Goal: Information Seeking & Learning: Find specific fact

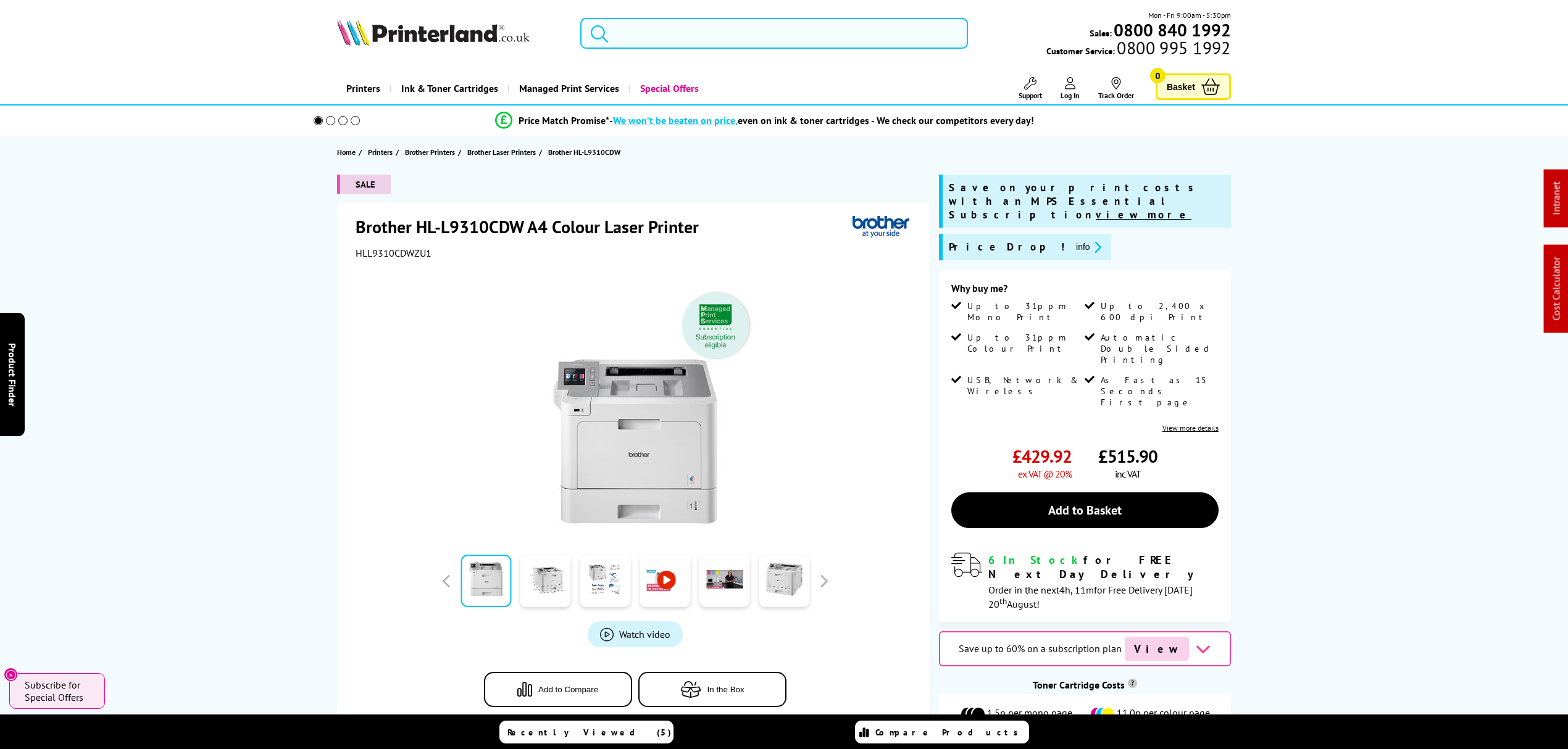
click at [757, 32] on input "search" at bounding box center [774, 33] width 388 height 31
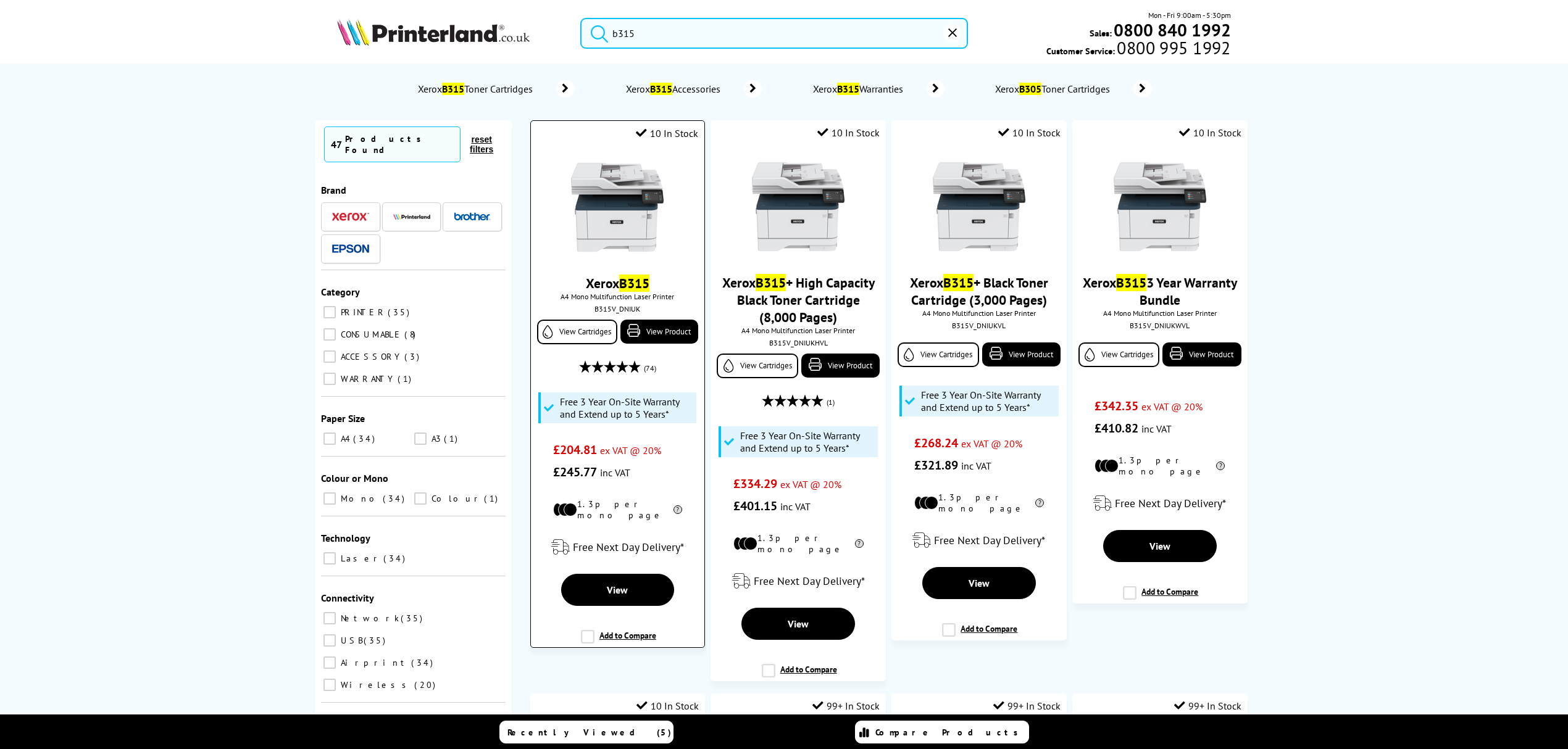
type input "b315"
click at [604, 221] on img at bounding box center [617, 207] width 92 height 92
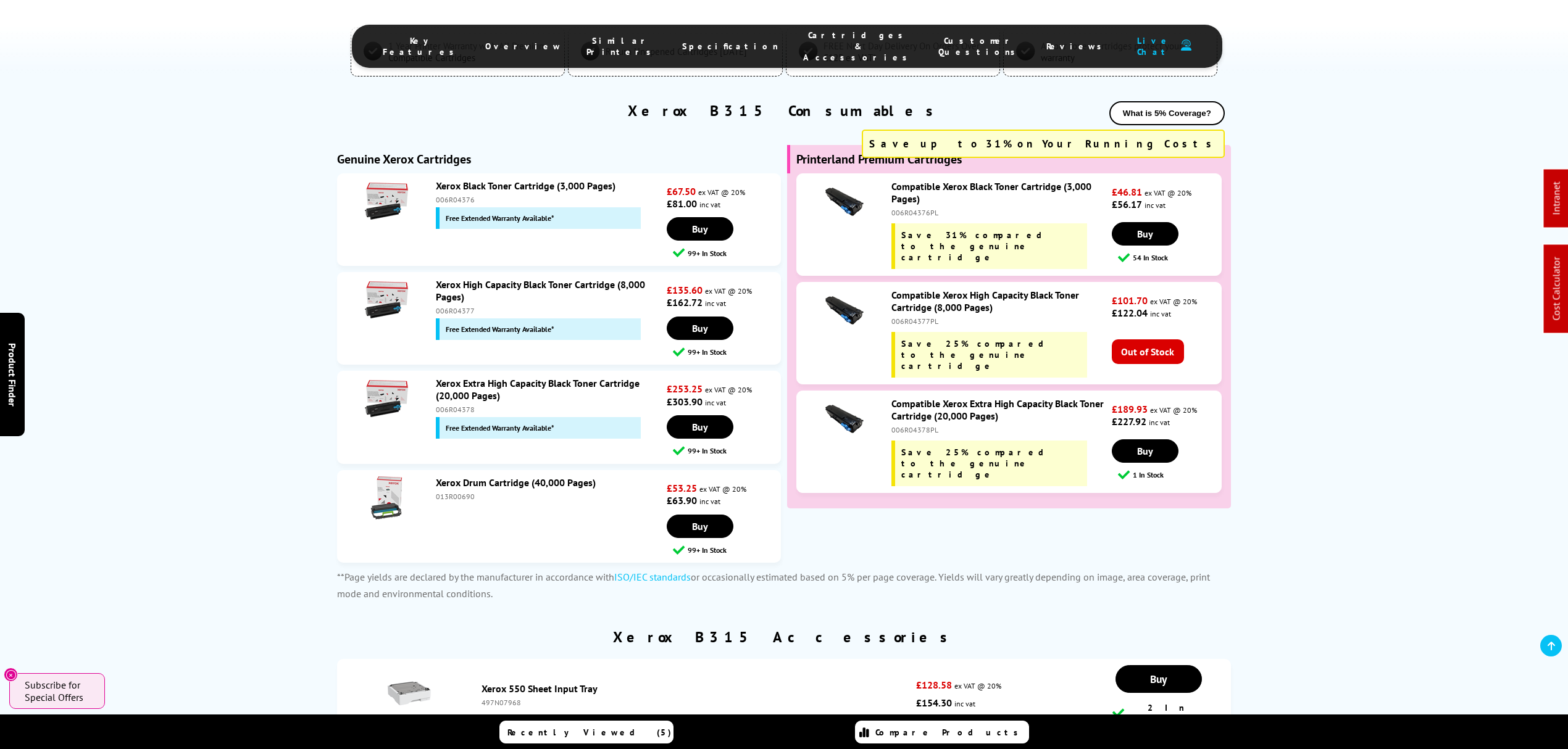
scroll to position [4401, 0]
click at [453, 493] on div "013R00690" at bounding box center [549, 497] width 228 height 9
copy div "013R00690"
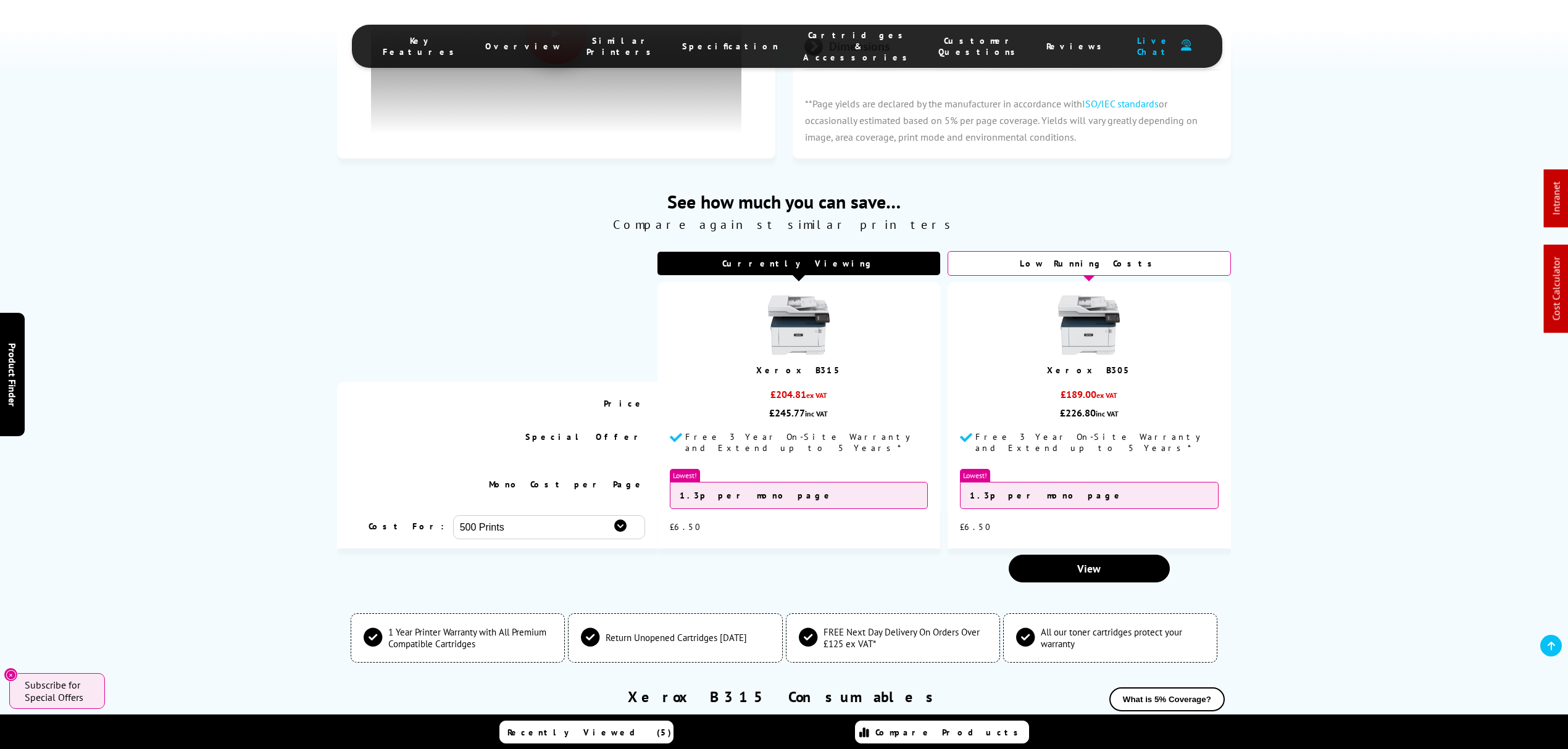
scroll to position [0, 0]
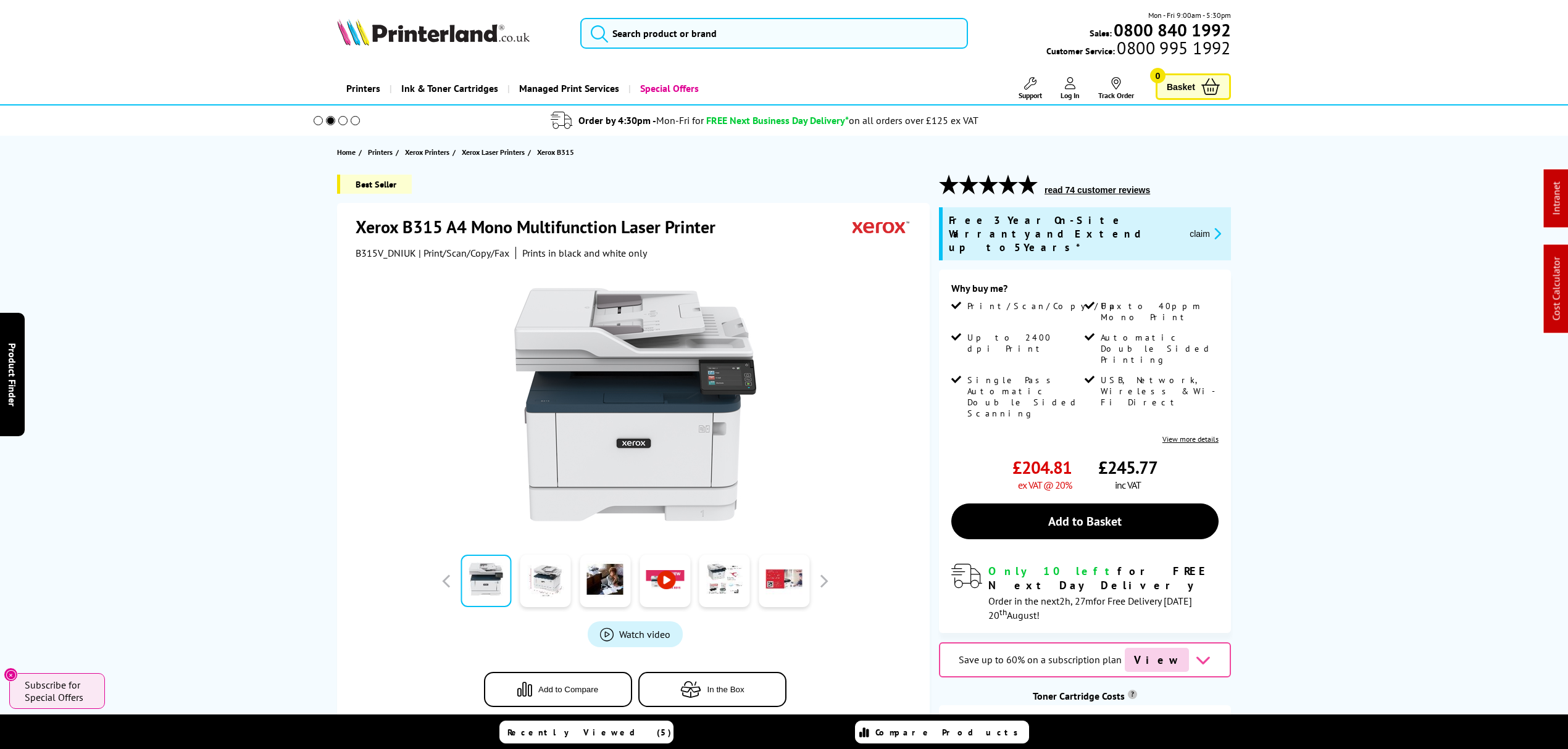
drag, startPoint x: 1315, startPoint y: 454, endPoint x: 921, endPoint y: 46, distance: 567.2
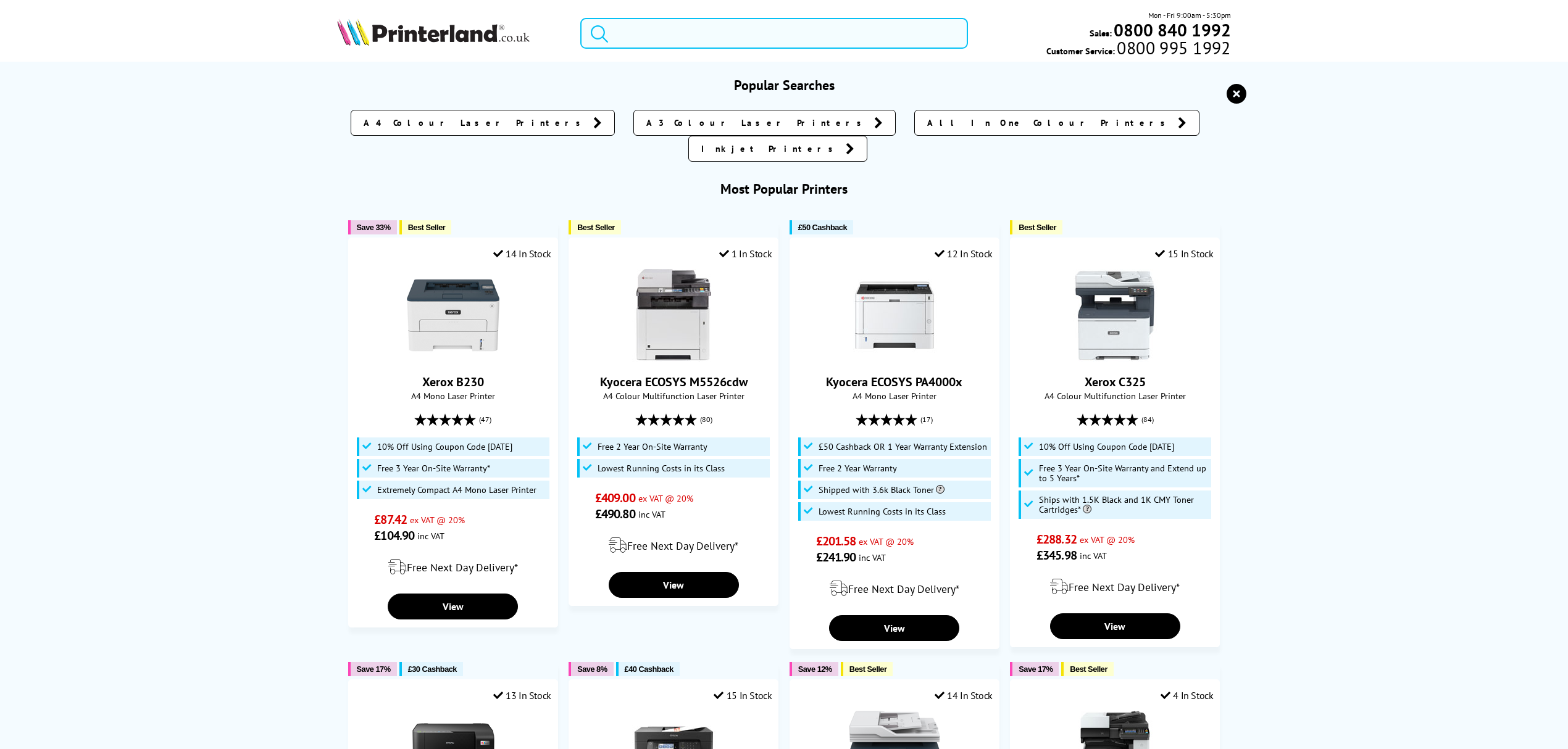
click at [881, 37] on input "search" at bounding box center [774, 33] width 388 height 31
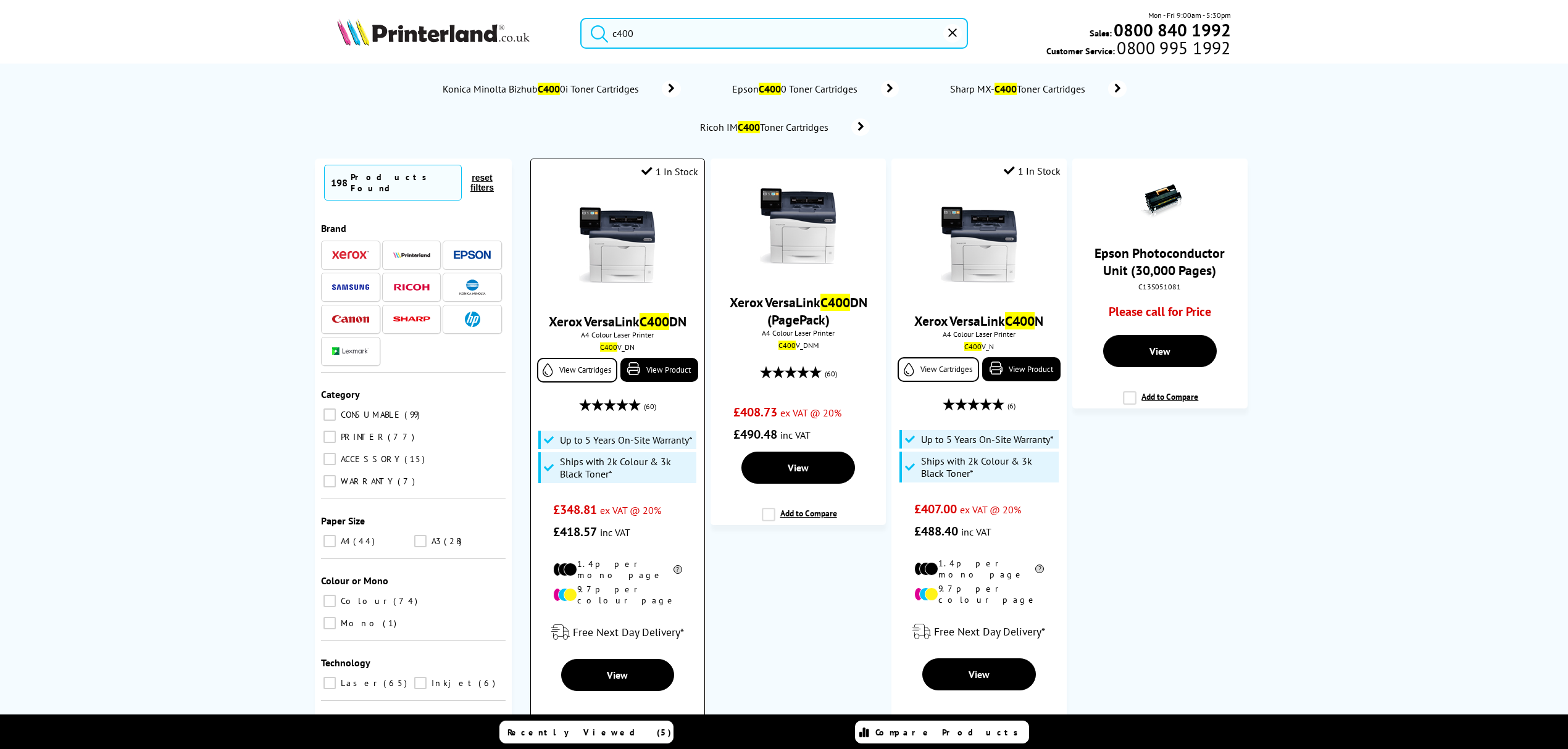
type input "c400"
click at [639, 244] on img at bounding box center [617, 245] width 92 height 92
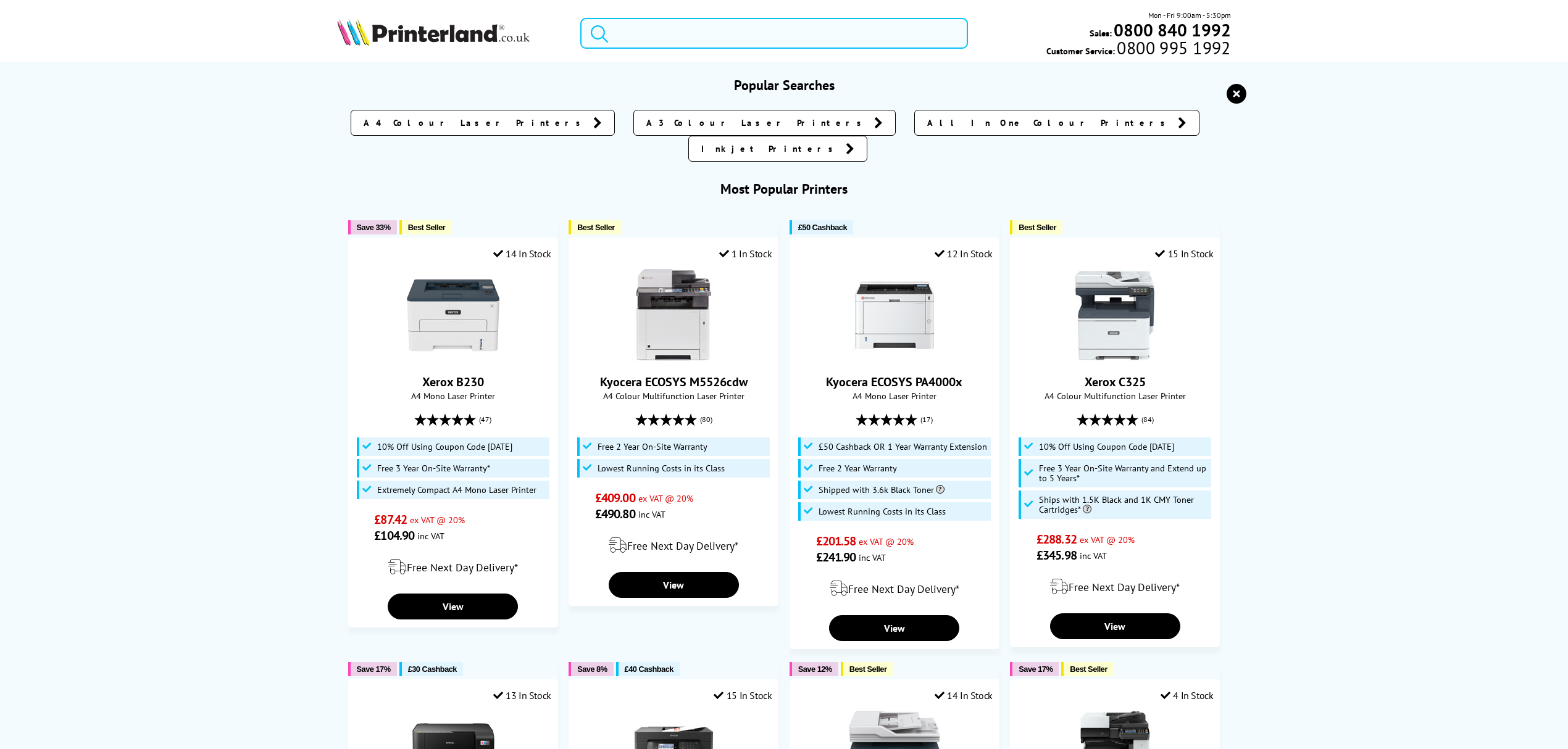
click at [754, 37] on input "search" at bounding box center [774, 33] width 388 height 31
click at [1237, 89] on icon "reset" at bounding box center [1237, 94] width 20 height 20
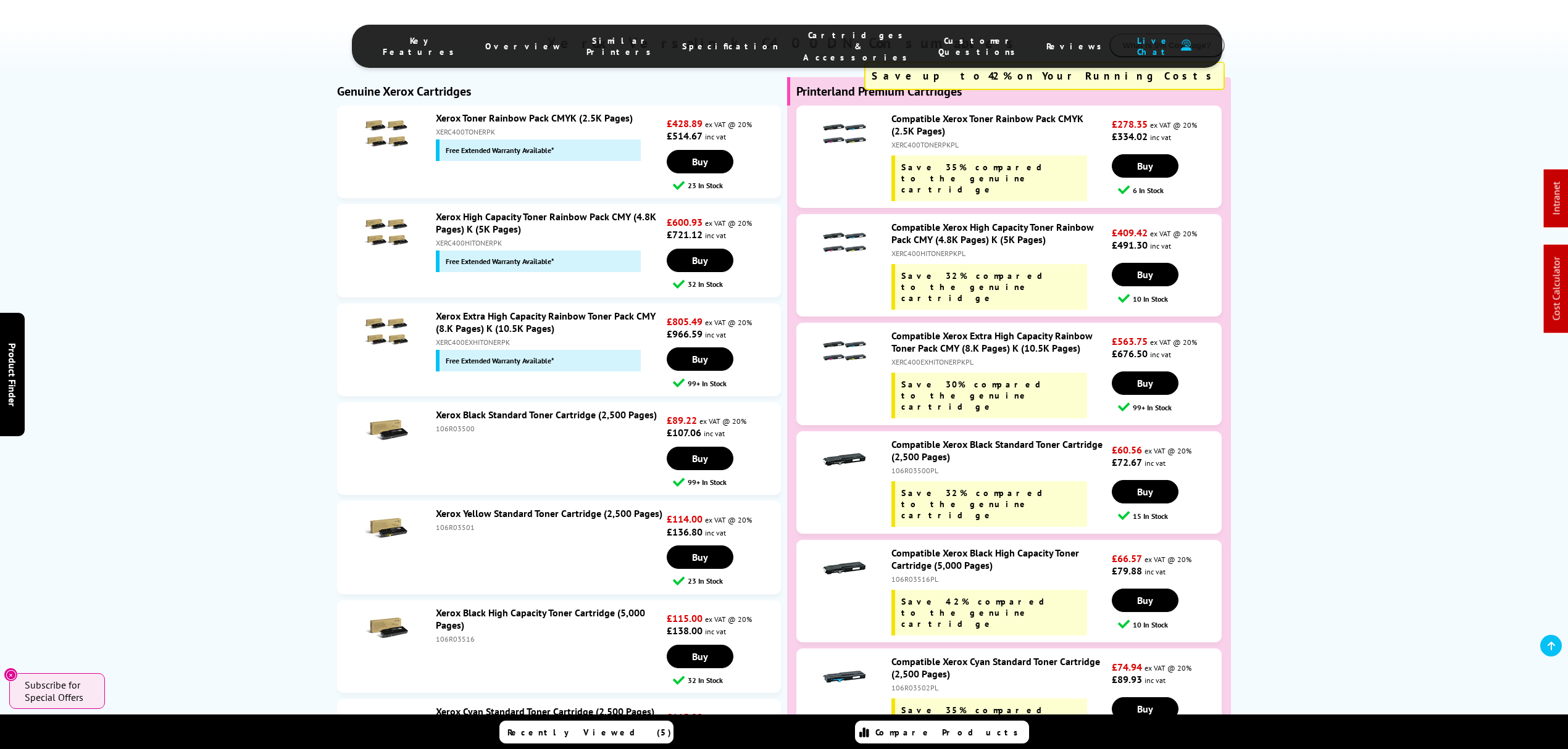
scroll to position [4195, 0]
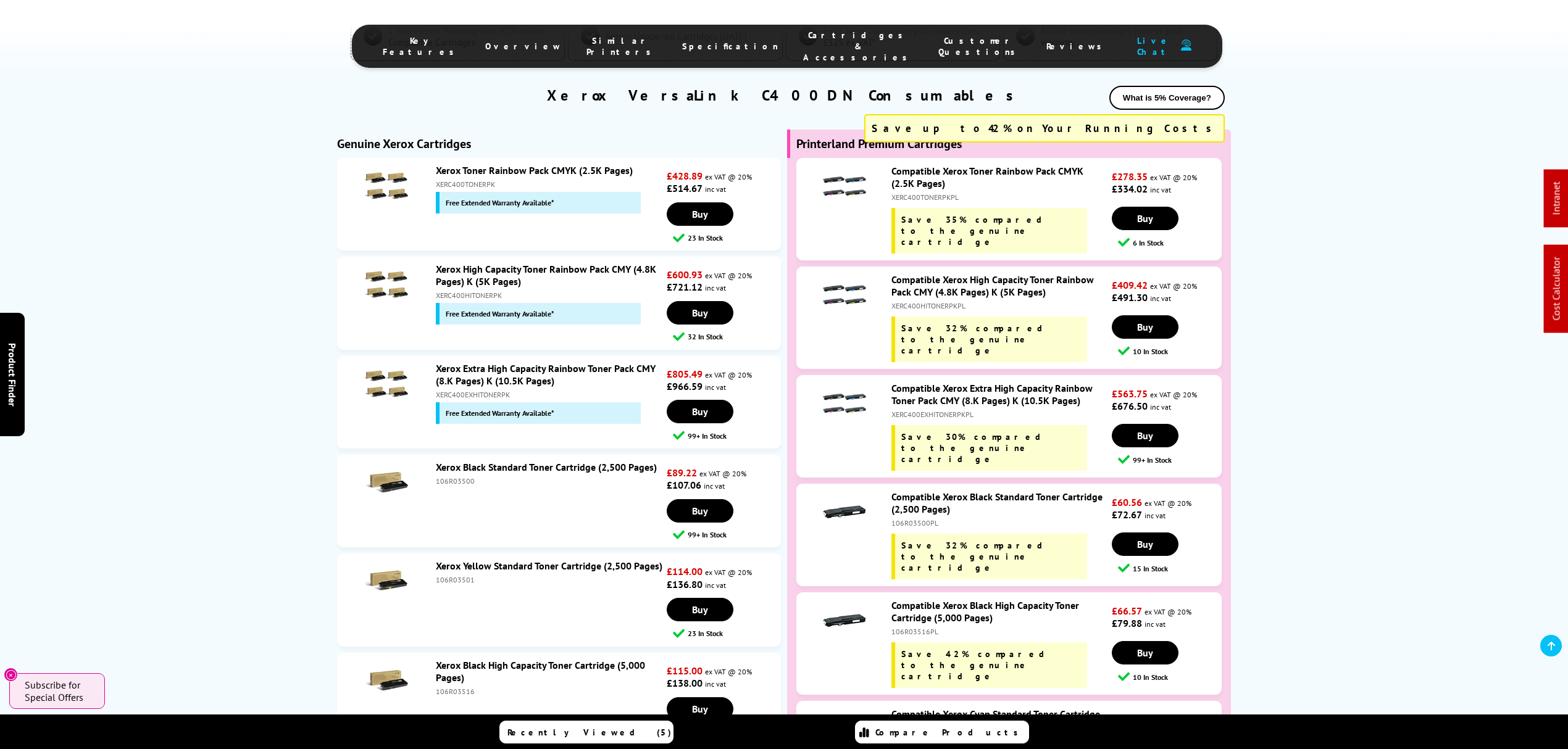
click at [932, 409] on div "XERC400EXHITONERPKPL" at bounding box center [1000, 414] width 217 height 9
copy div "XERC400EXHITONERPKPL"
drag, startPoint x: 915, startPoint y: 215, endPoint x: 866, endPoint y: 6, distance: 214.7
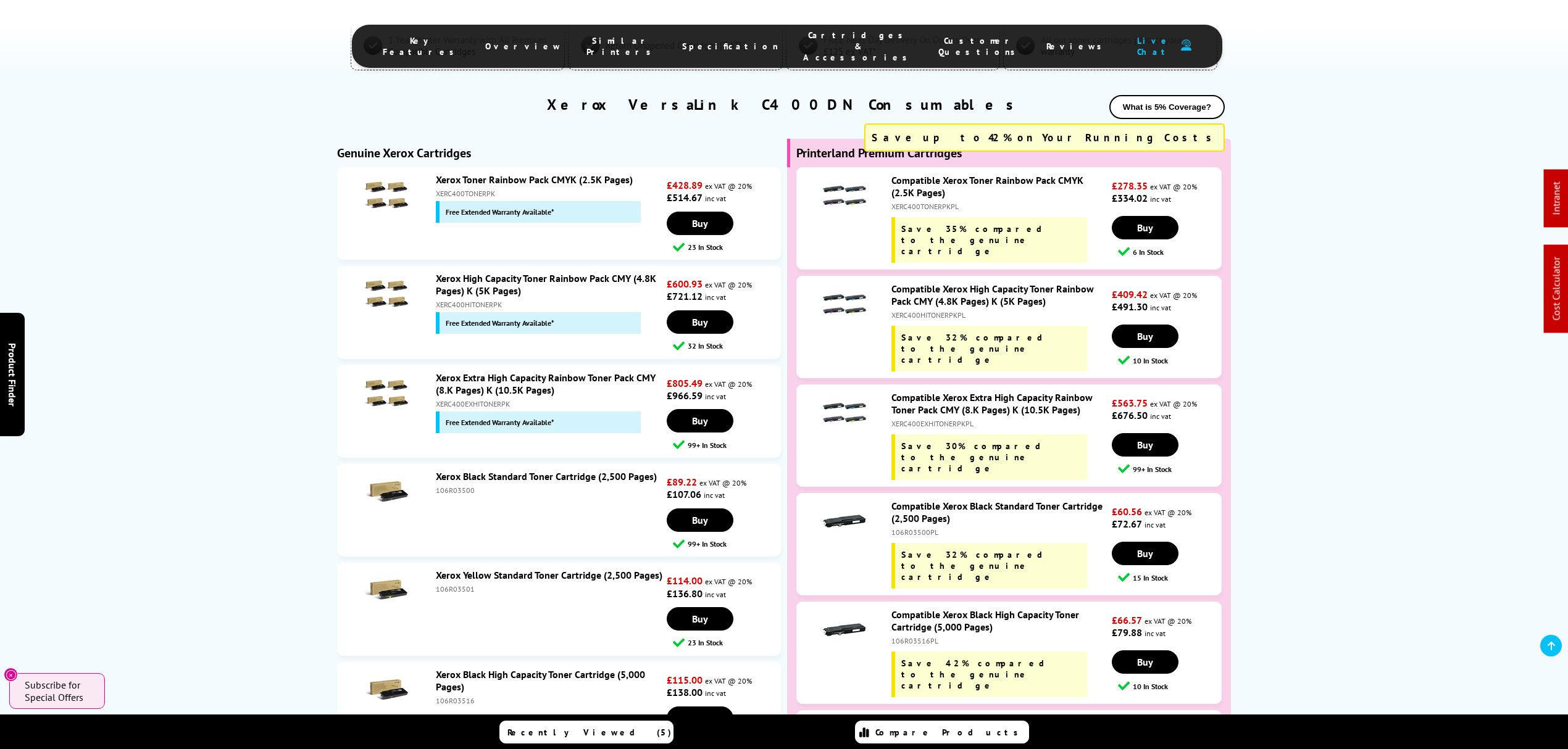
scroll to position [0, 0]
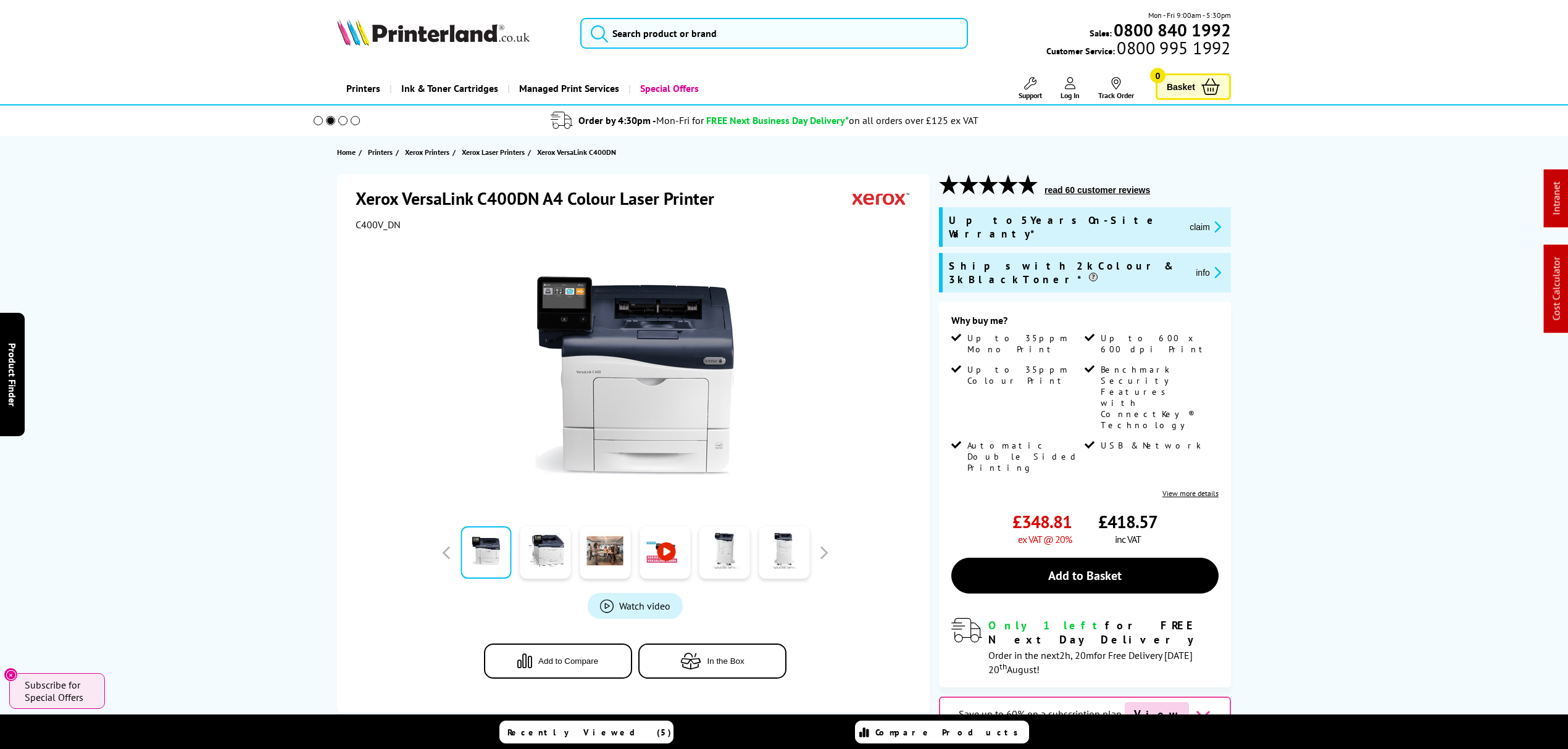
drag, startPoint x: 773, startPoint y: 600, endPoint x: 788, endPoint y: 63, distance: 537.2
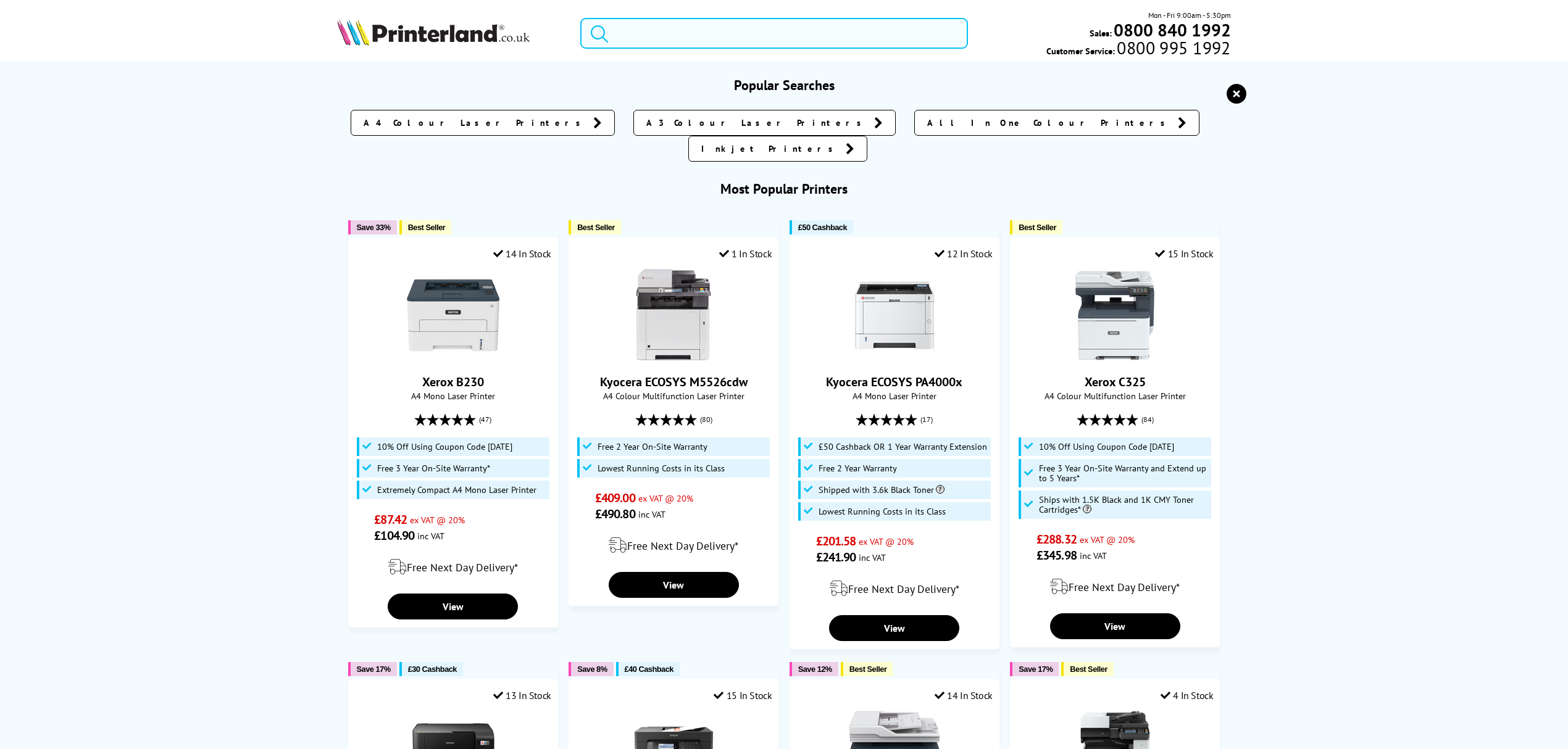
click at [776, 35] on input "search" at bounding box center [774, 33] width 388 height 31
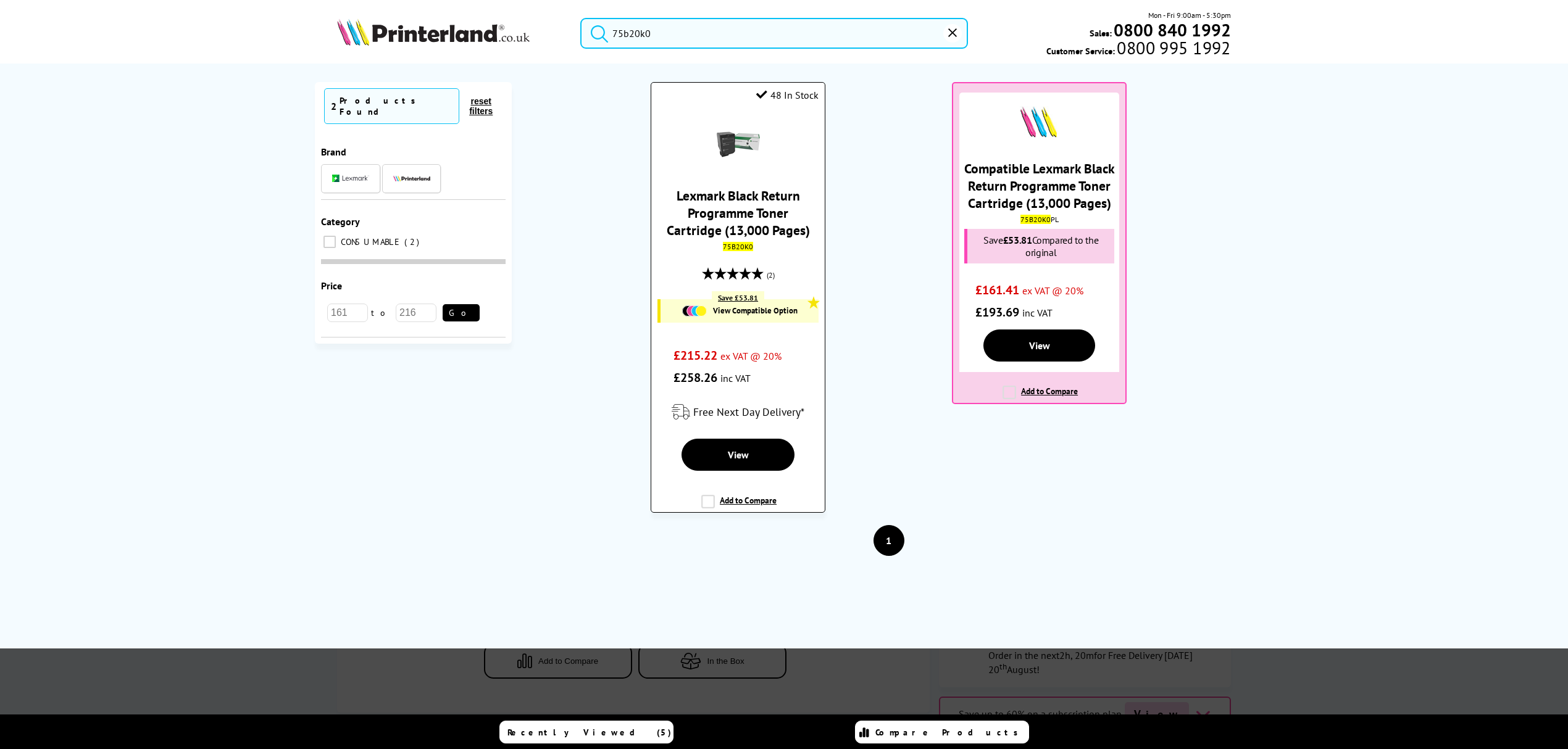
type input "75b20k0"
click at [742, 210] on link "Lexmark Black Return Programme Toner Cartridge (13,000 Pages)" at bounding box center [738, 213] width 143 height 52
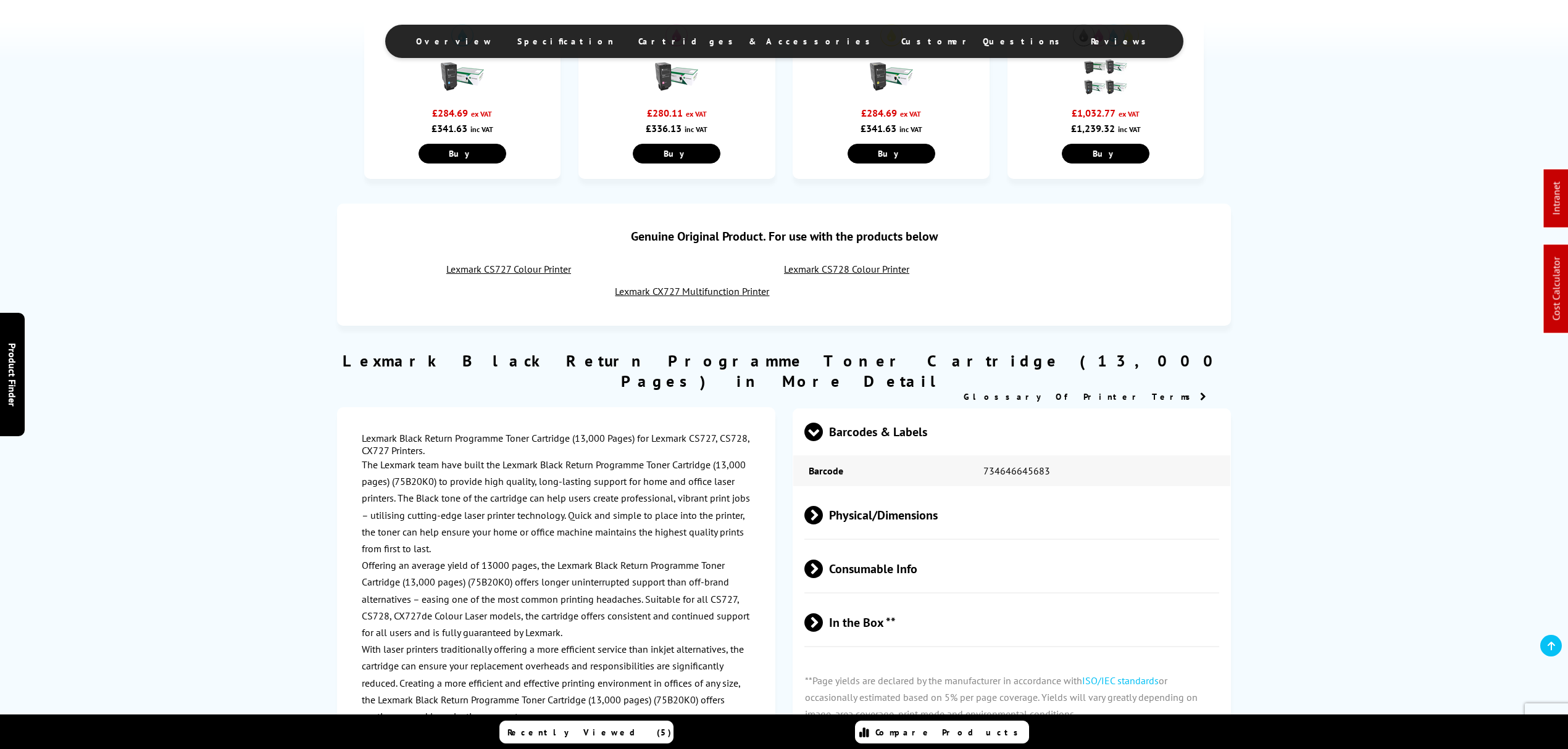
scroll to position [822, 0]
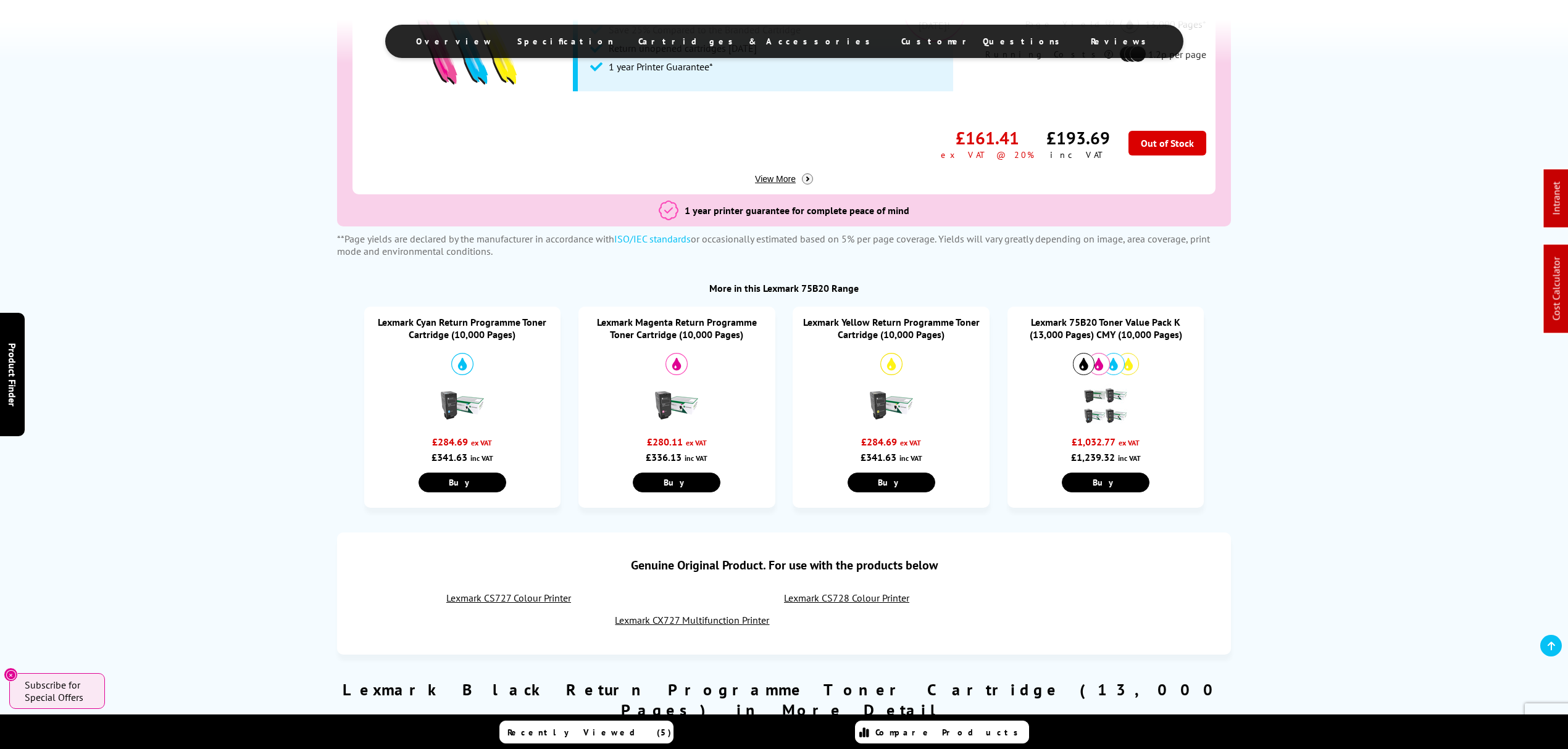
click at [1134, 322] on link "Lexmark 75B20 Toner Value Pack K (13,000 Pages) CMY (10,000 Pages)" at bounding box center [1105, 328] width 152 height 25
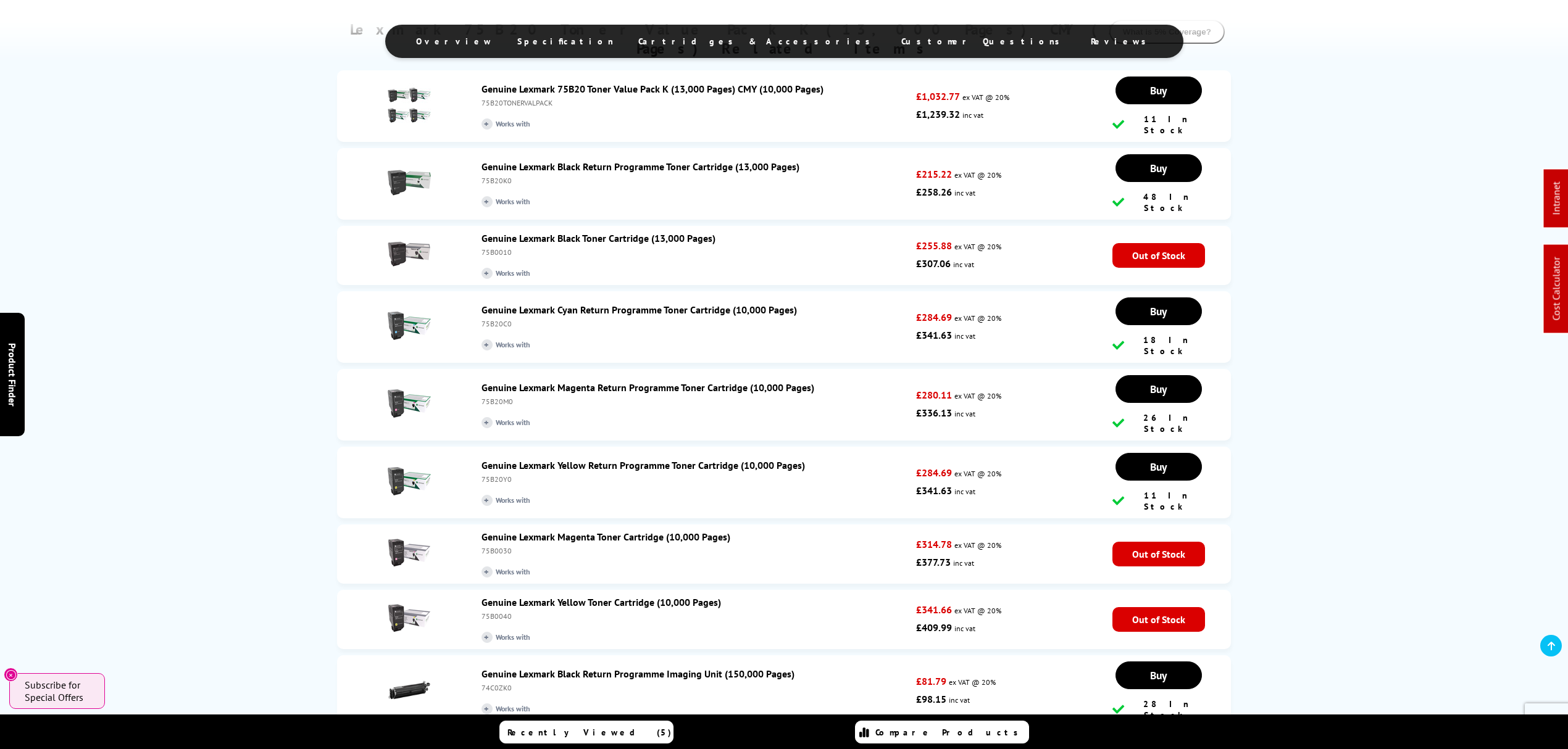
scroll to position [1974, 0]
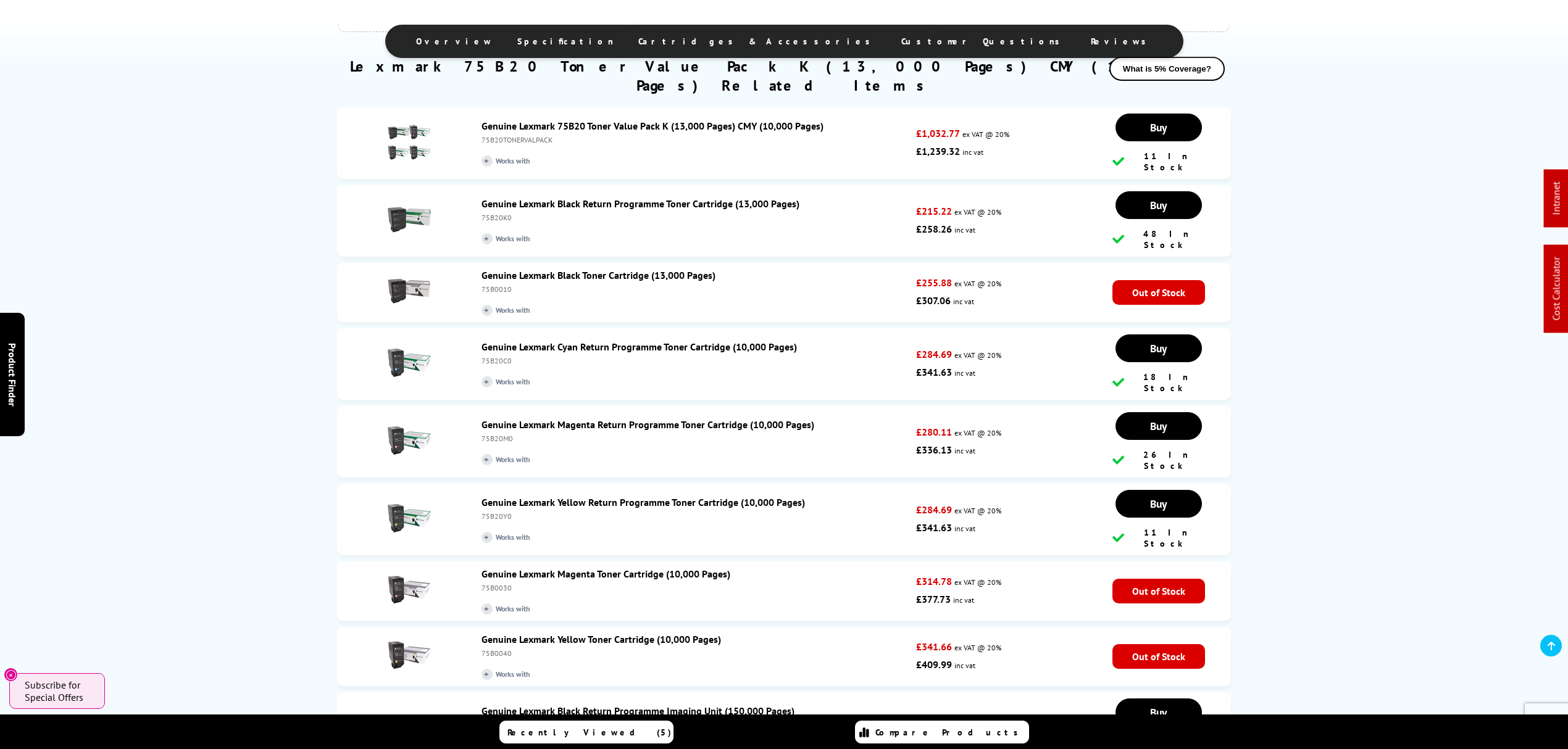
click at [490, 213] on div "75B20K0" at bounding box center [696, 217] width 429 height 9
copy div "75B20K0"
click at [492, 356] on div "75B20C0" at bounding box center [696, 360] width 429 height 9
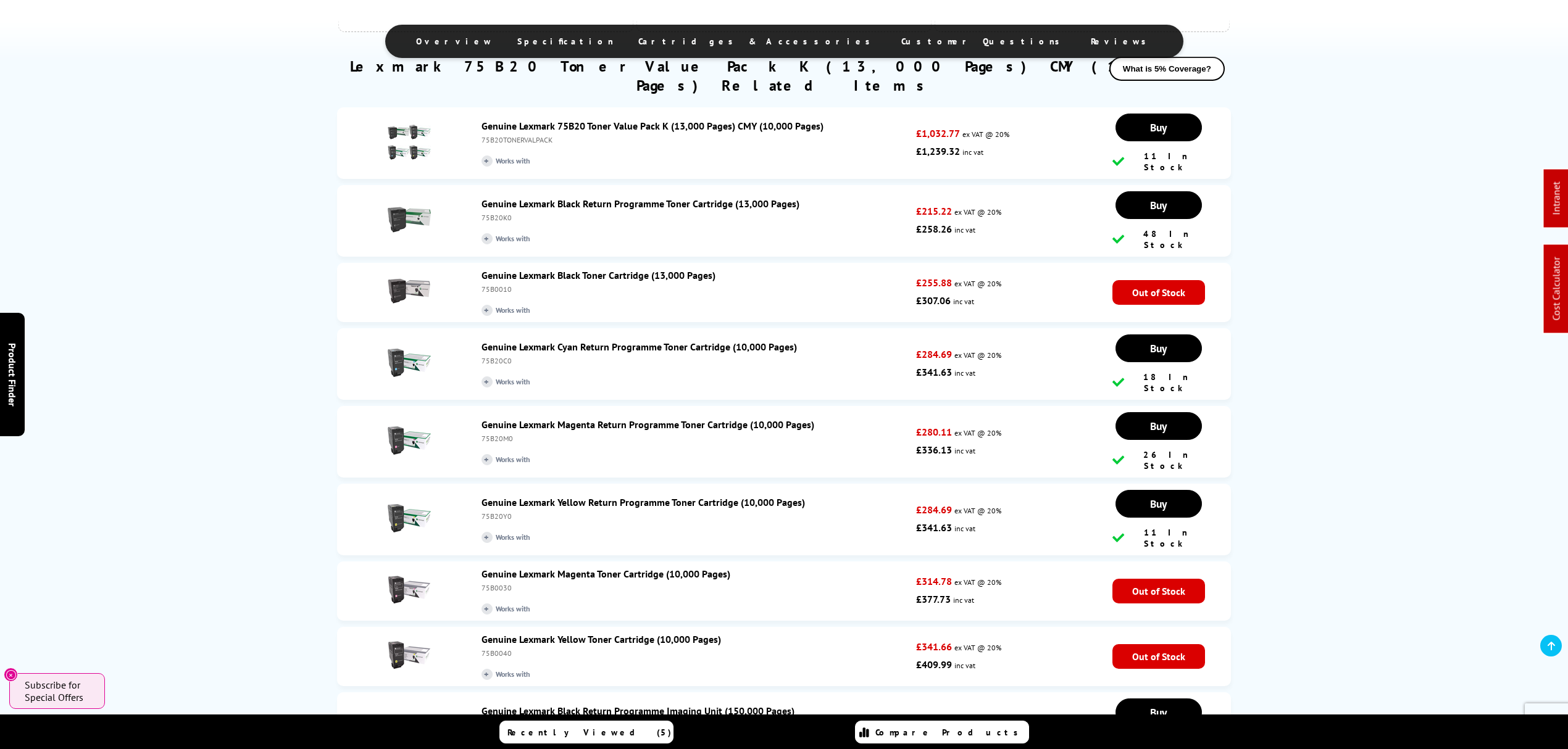
copy div "75B20C0"
click at [500, 213] on div "75B20K0" at bounding box center [696, 217] width 429 height 9
copy div "75B20K0"
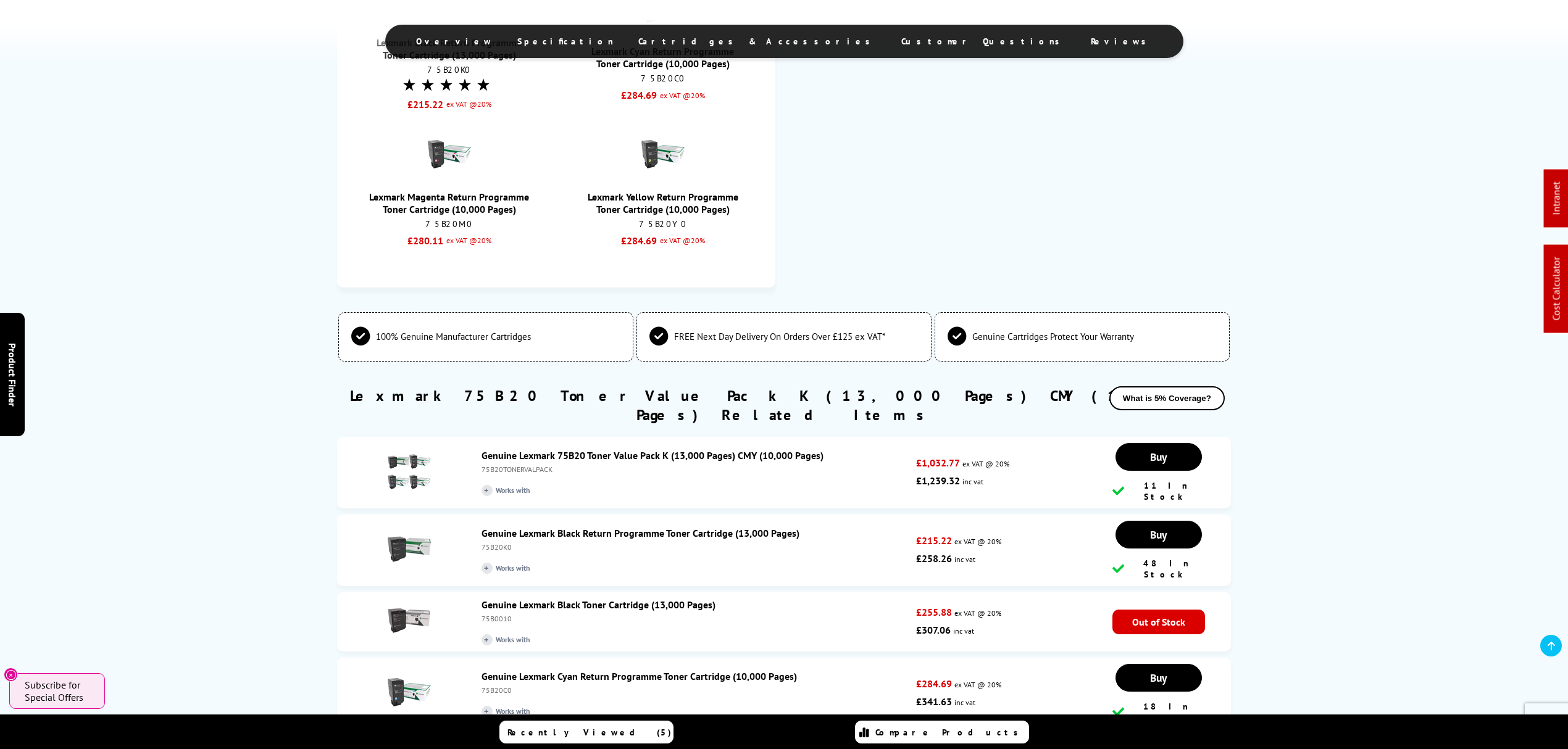
click at [682, 464] on div "75B20TONERVALPACK" at bounding box center [696, 469] width 429 height 9
click at [682, 449] on link "Genuine Lexmark 75B20 Toner Value Pack K (13,000 Pages) CMY (10,000 Pages)" at bounding box center [652, 455] width 342 height 13
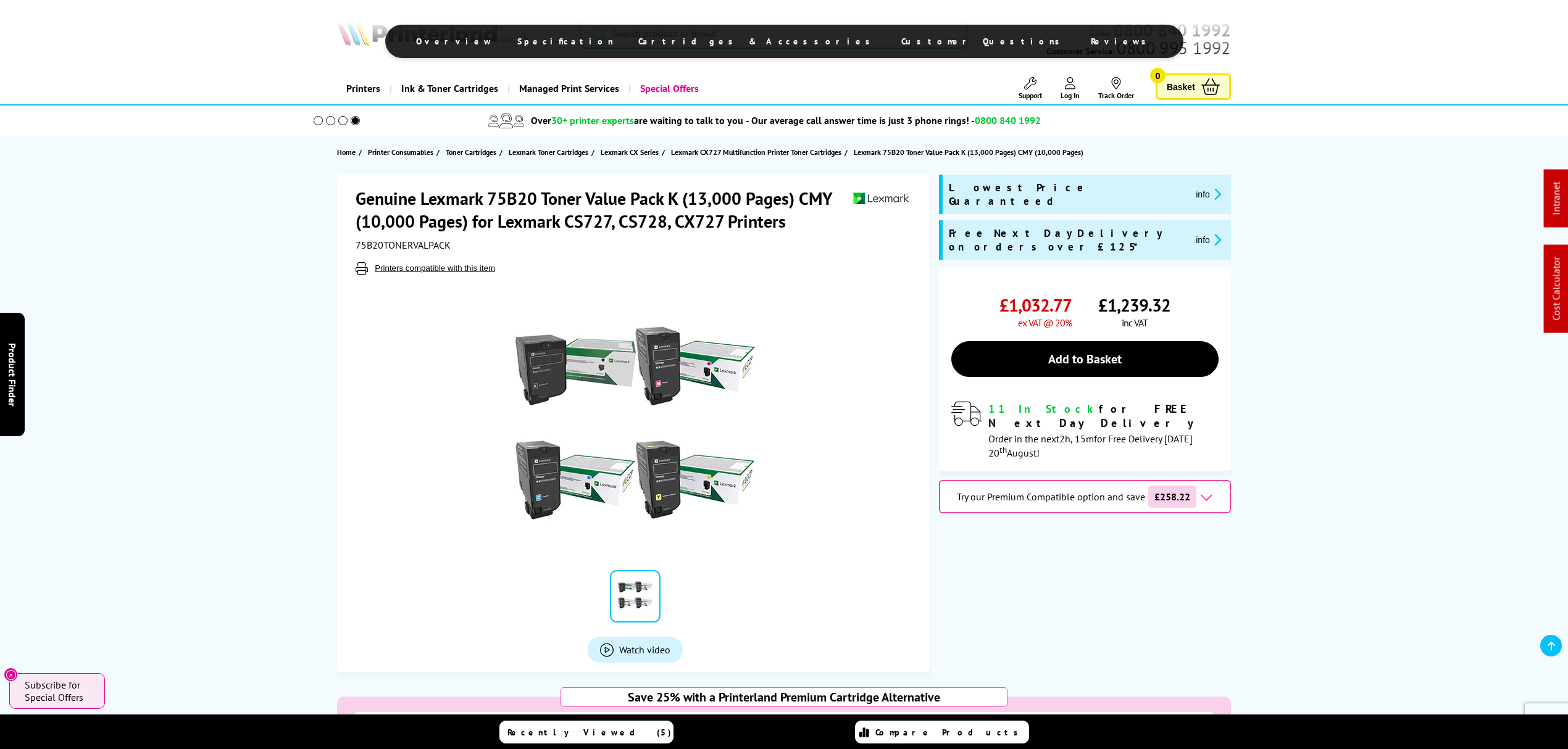
drag, startPoint x: 1189, startPoint y: 438, endPoint x: 1065, endPoint y: 38, distance: 418.8
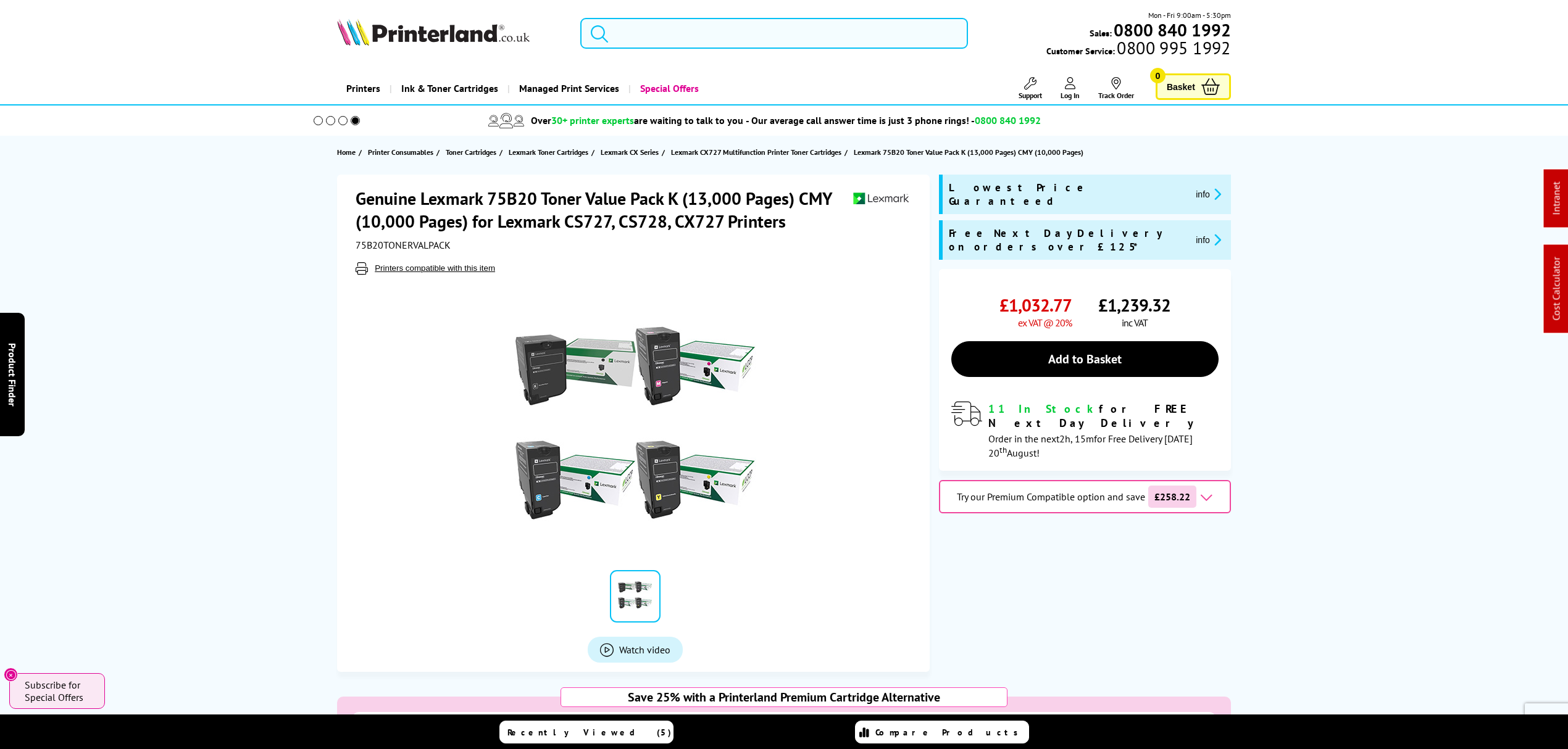
click at [809, 40] on input "search" at bounding box center [774, 33] width 388 height 31
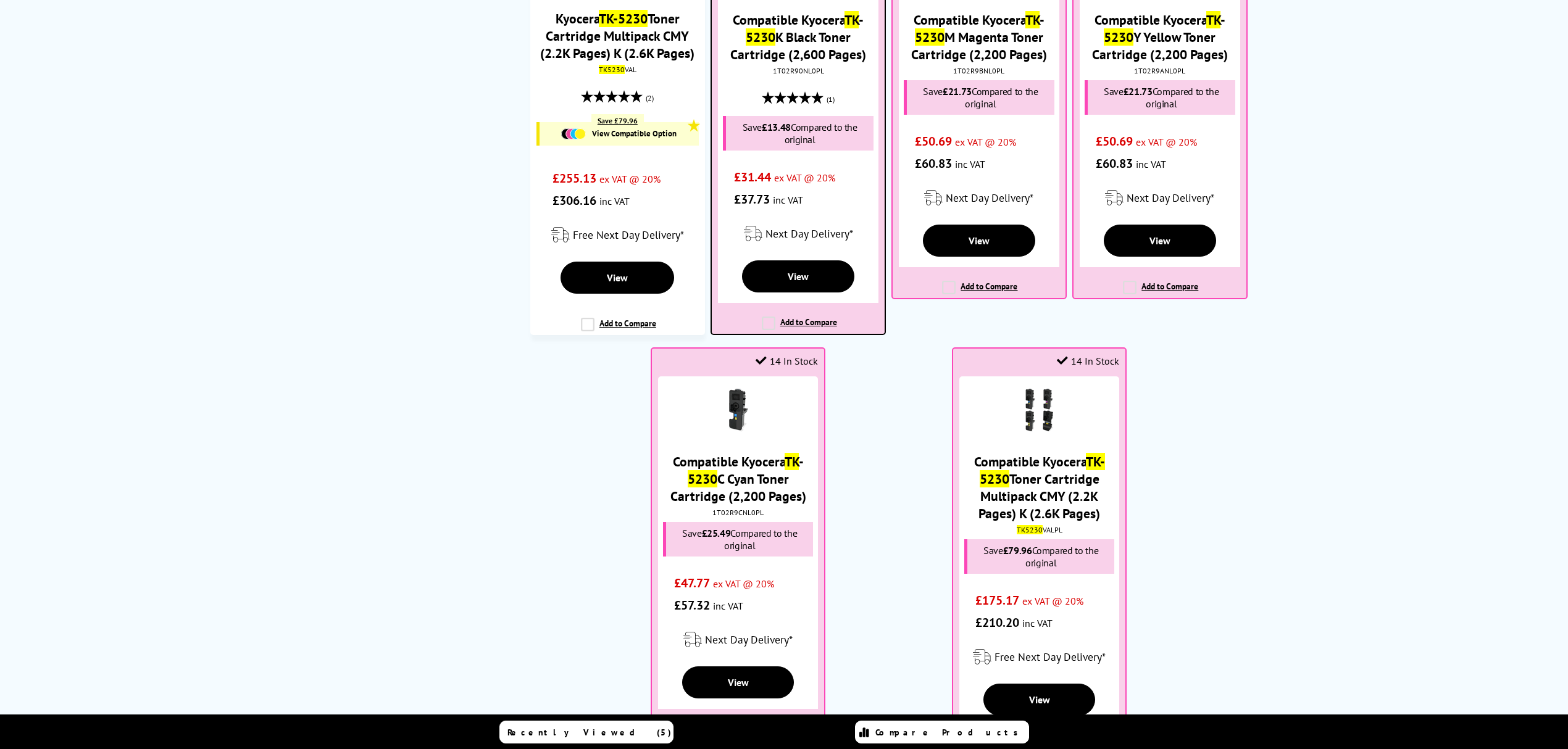
scroll to position [741, 0]
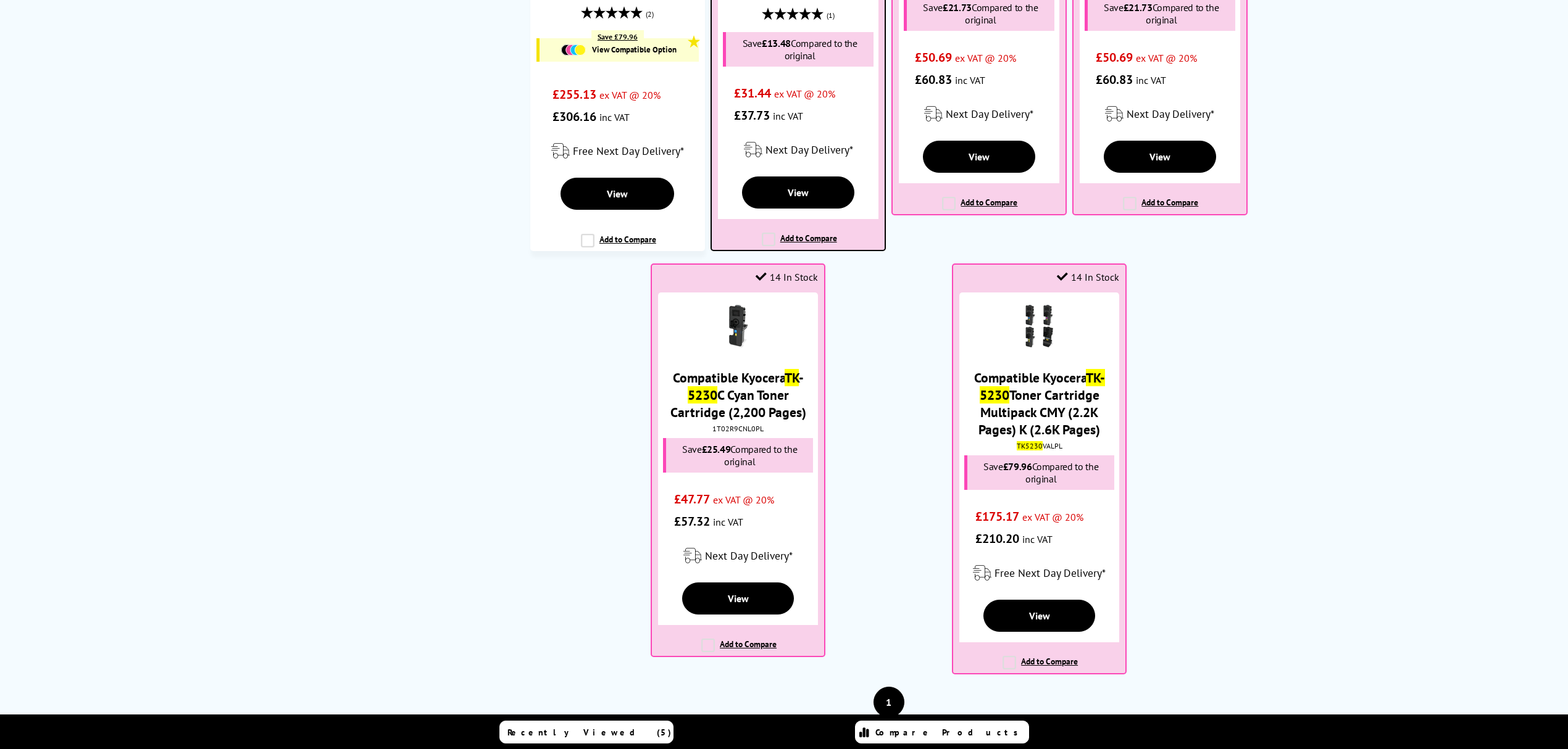
type input "tk 5230"
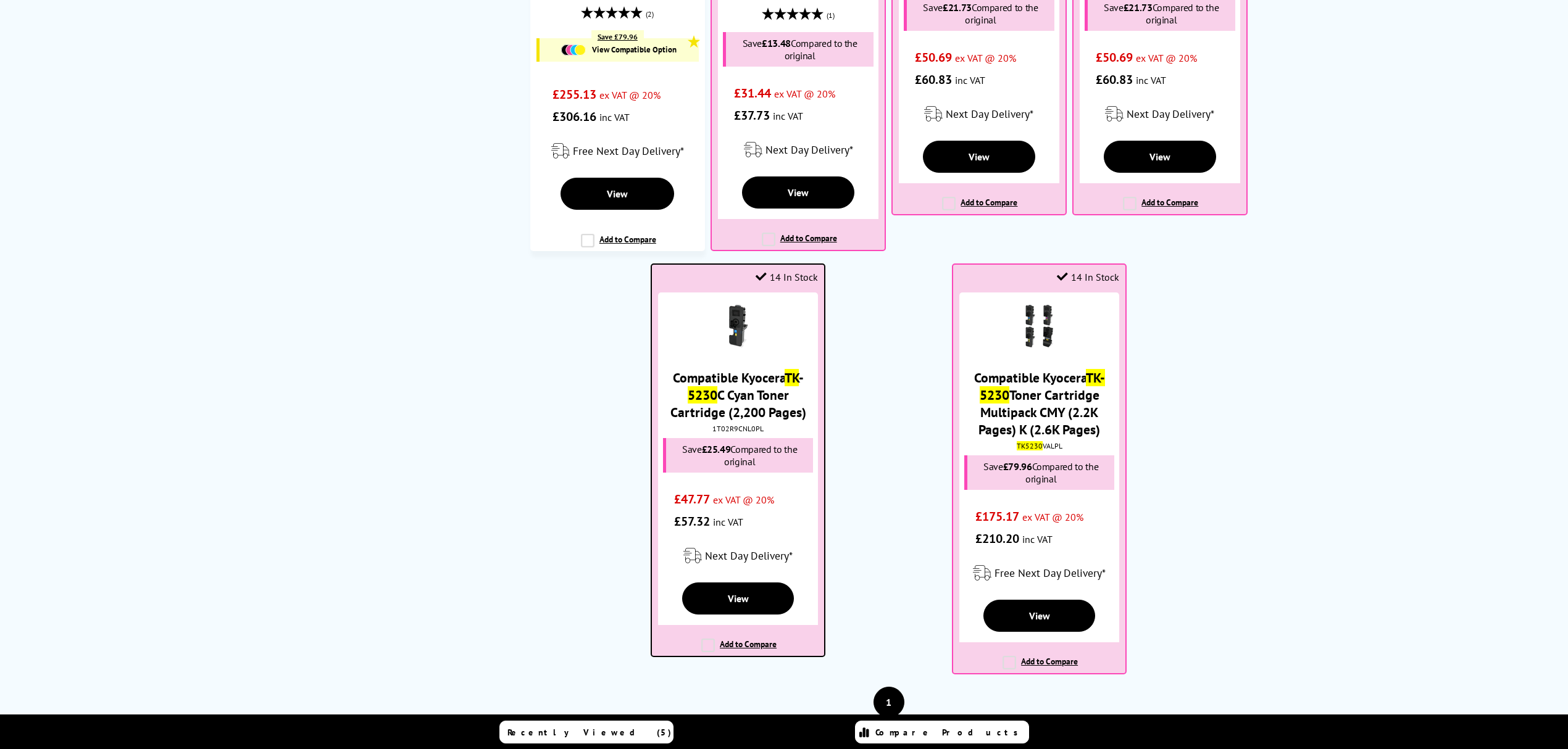
scroll to position [329, 0]
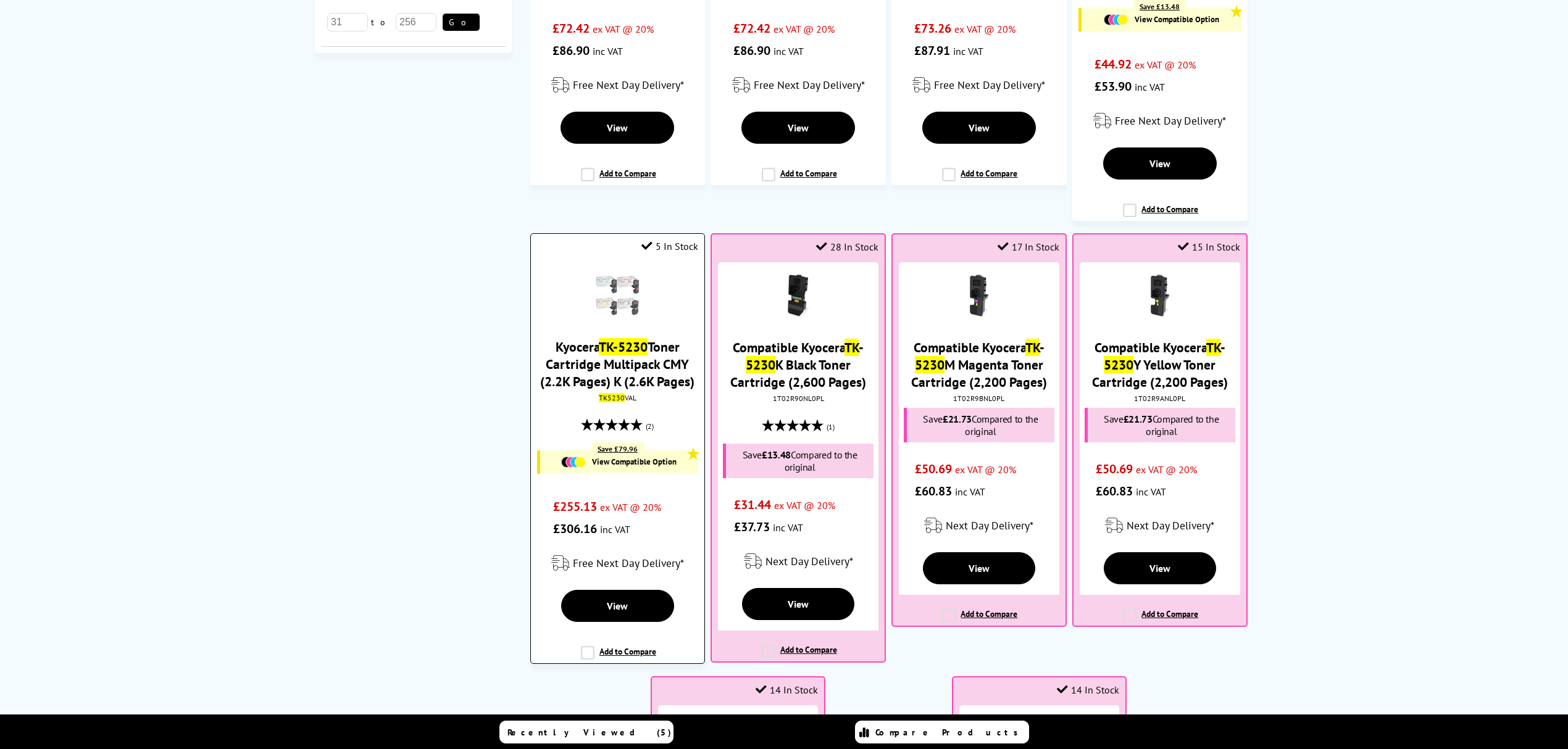
click at [611, 402] on mark "TK5230" at bounding box center [611, 397] width 26 height 9
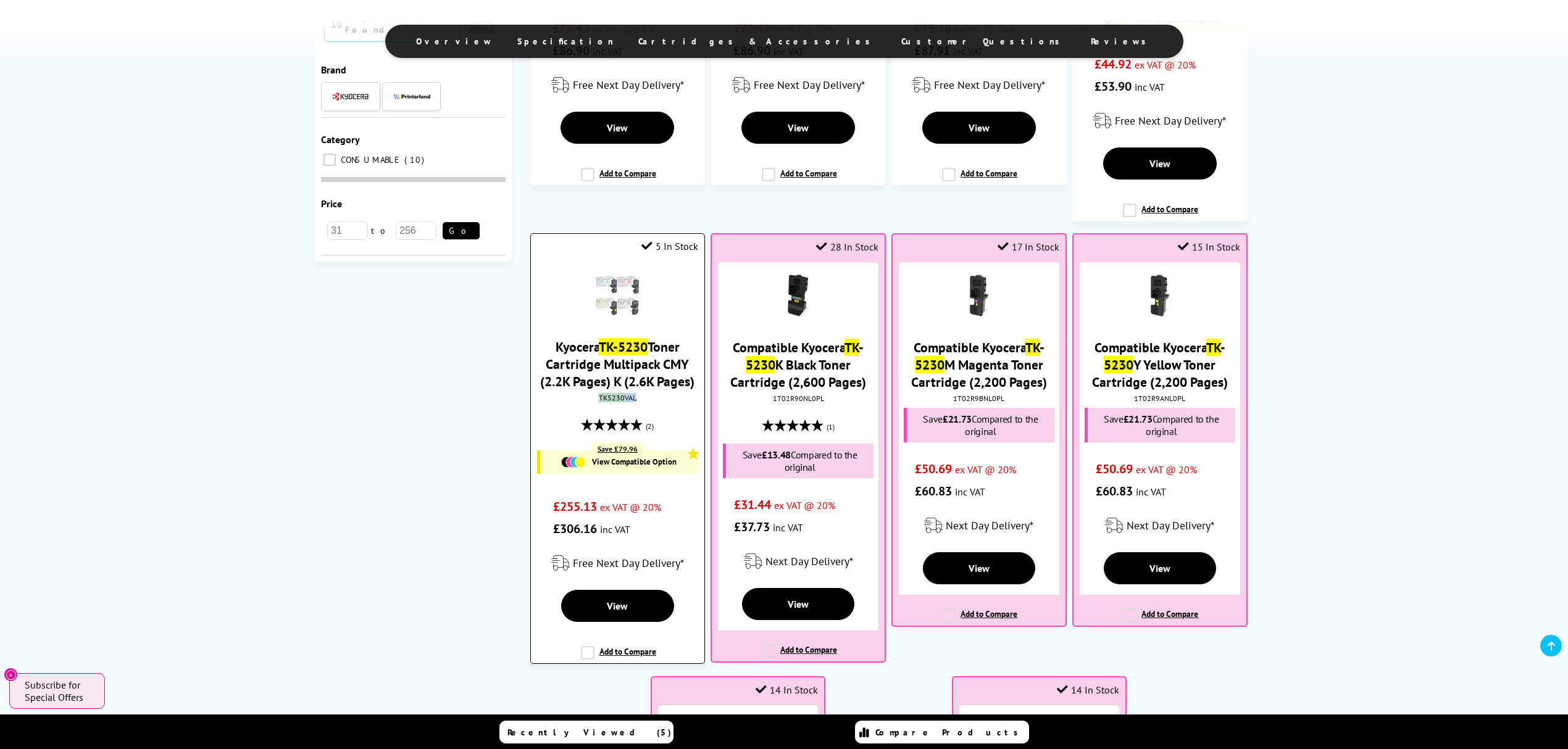
click at [611, 402] on mark "TK5230" at bounding box center [611, 397] width 26 height 9
copy div "TK5230 VAL"
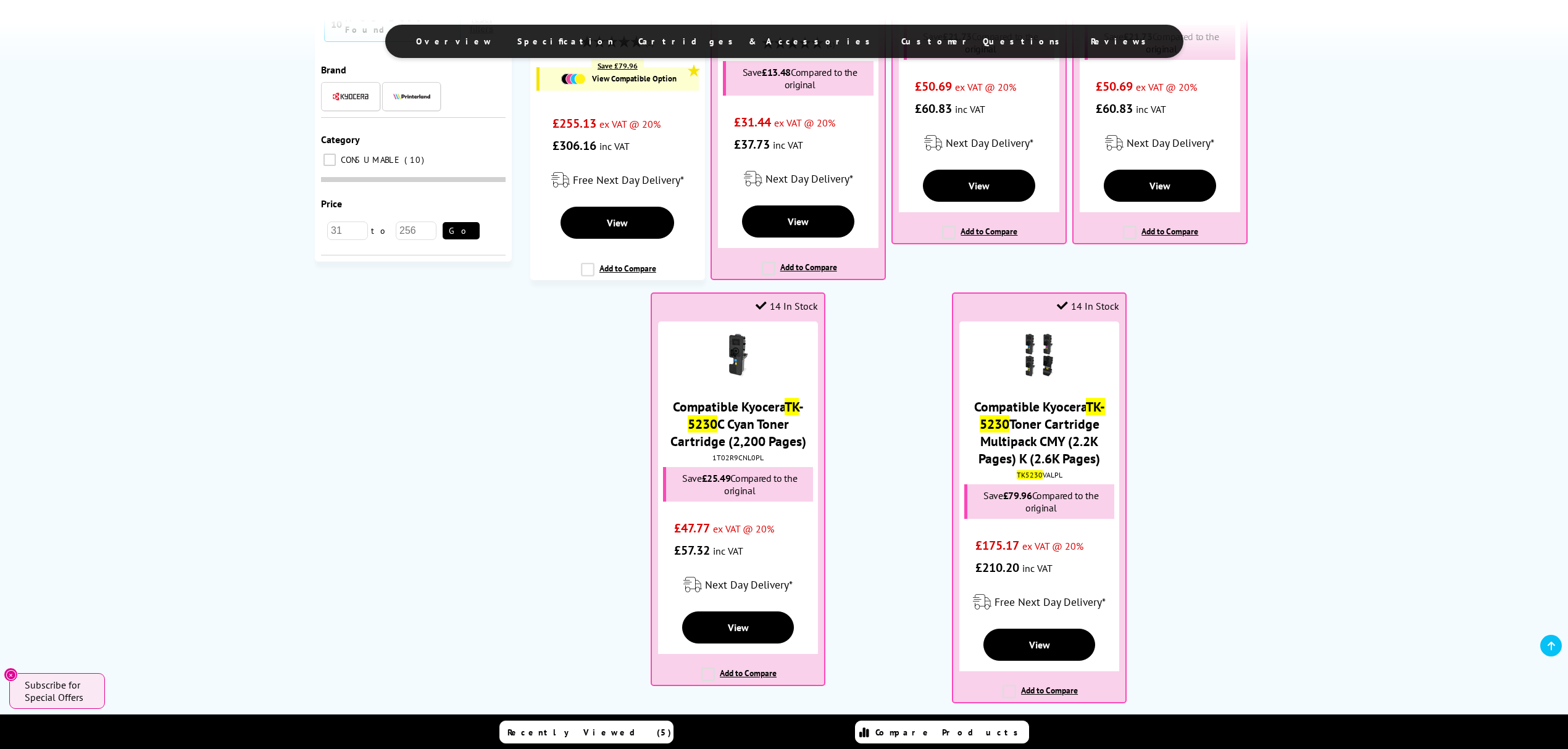
scroll to position [741, 0]
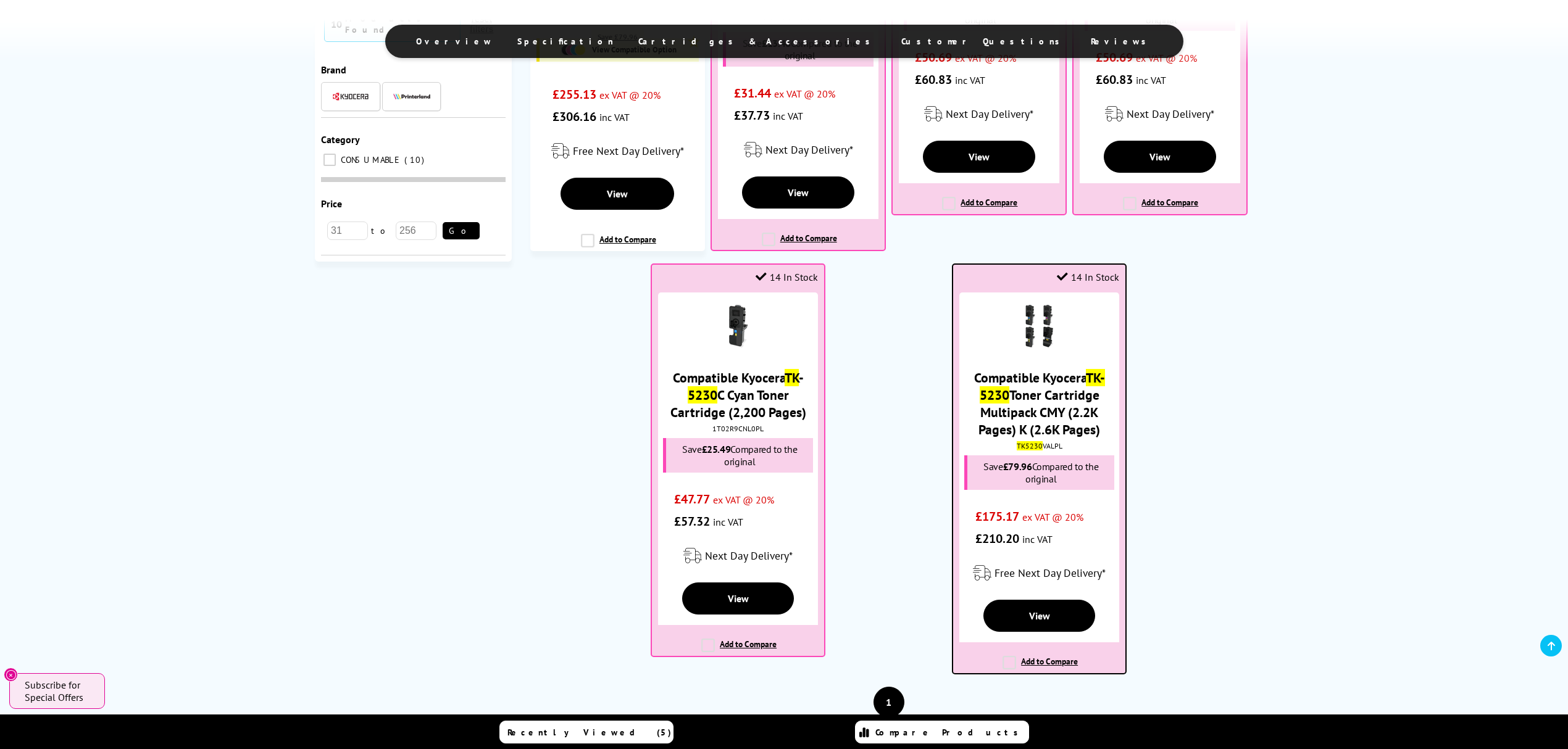
click at [1062, 410] on link "Compatible Kyocera TK-5230 Toner Cartridge Multipack CMY (2.2K Pages) K (2.6K P…" at bounding box center [1040, 404] width 131 height 69
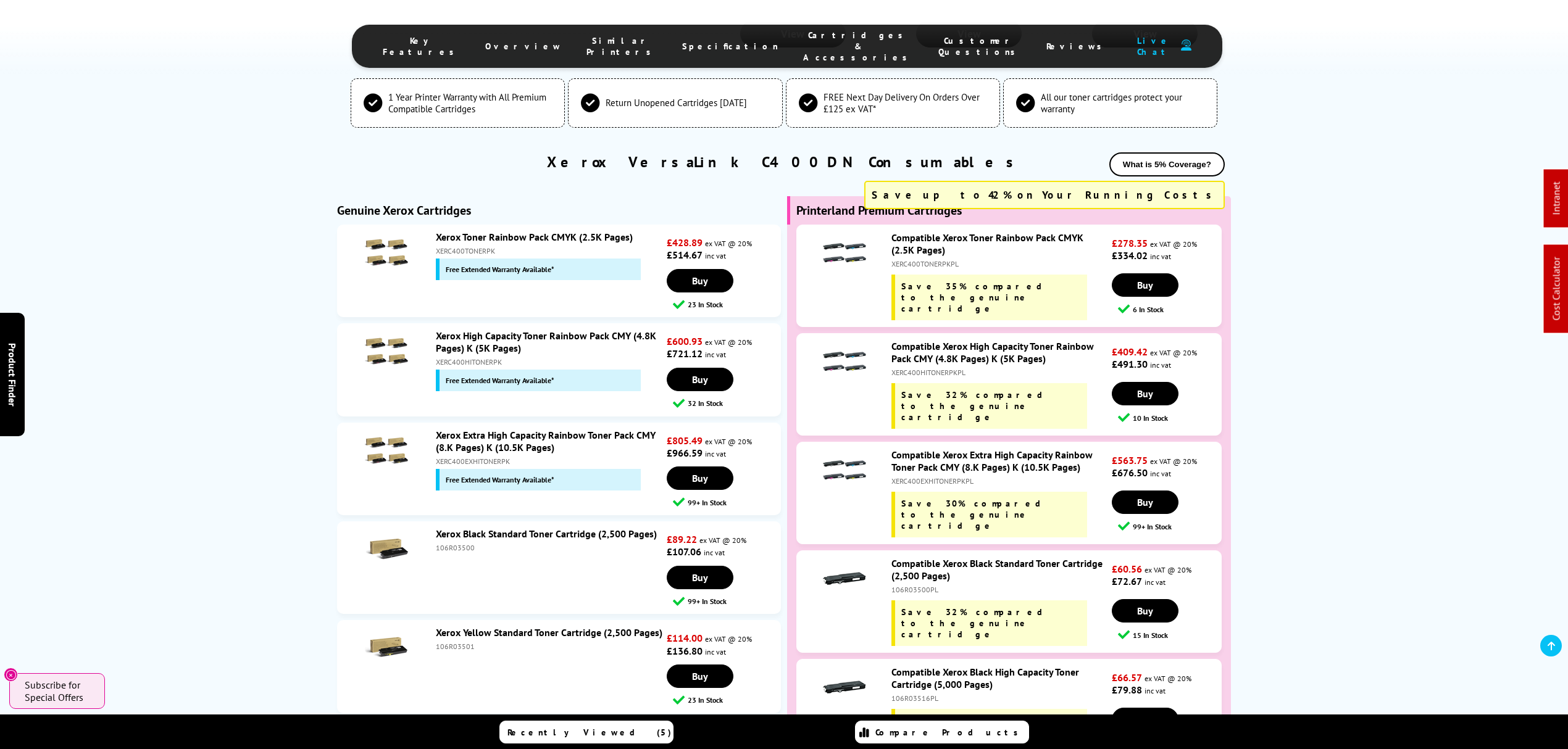
scroll to position [4082, 0]
click at [474, 457] on div "XERC400EXHITONERPK" at bounding box center [549, 461] width 228 height 9
copy div "XERC400EXHITONERPK"
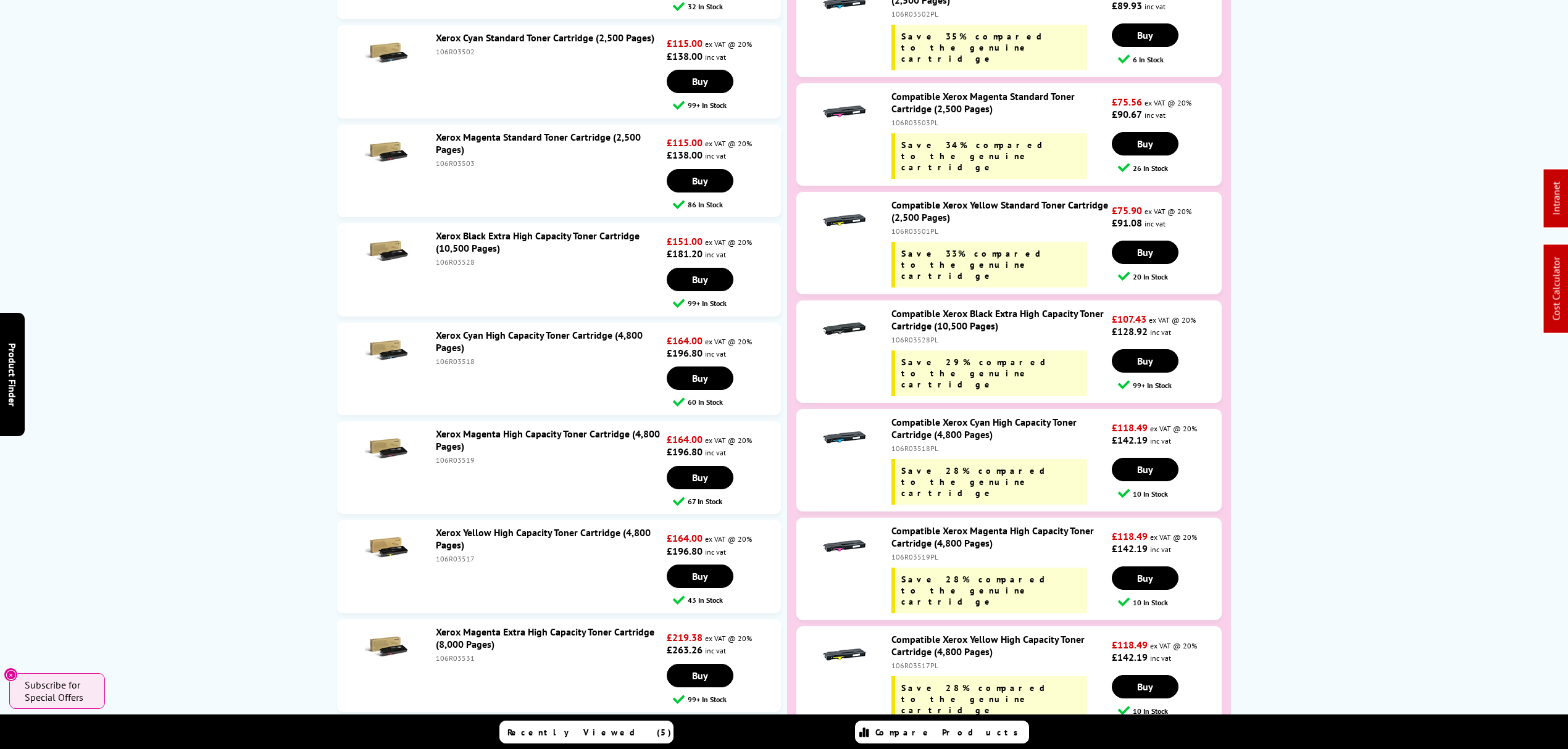
scroll to position [0, 0]
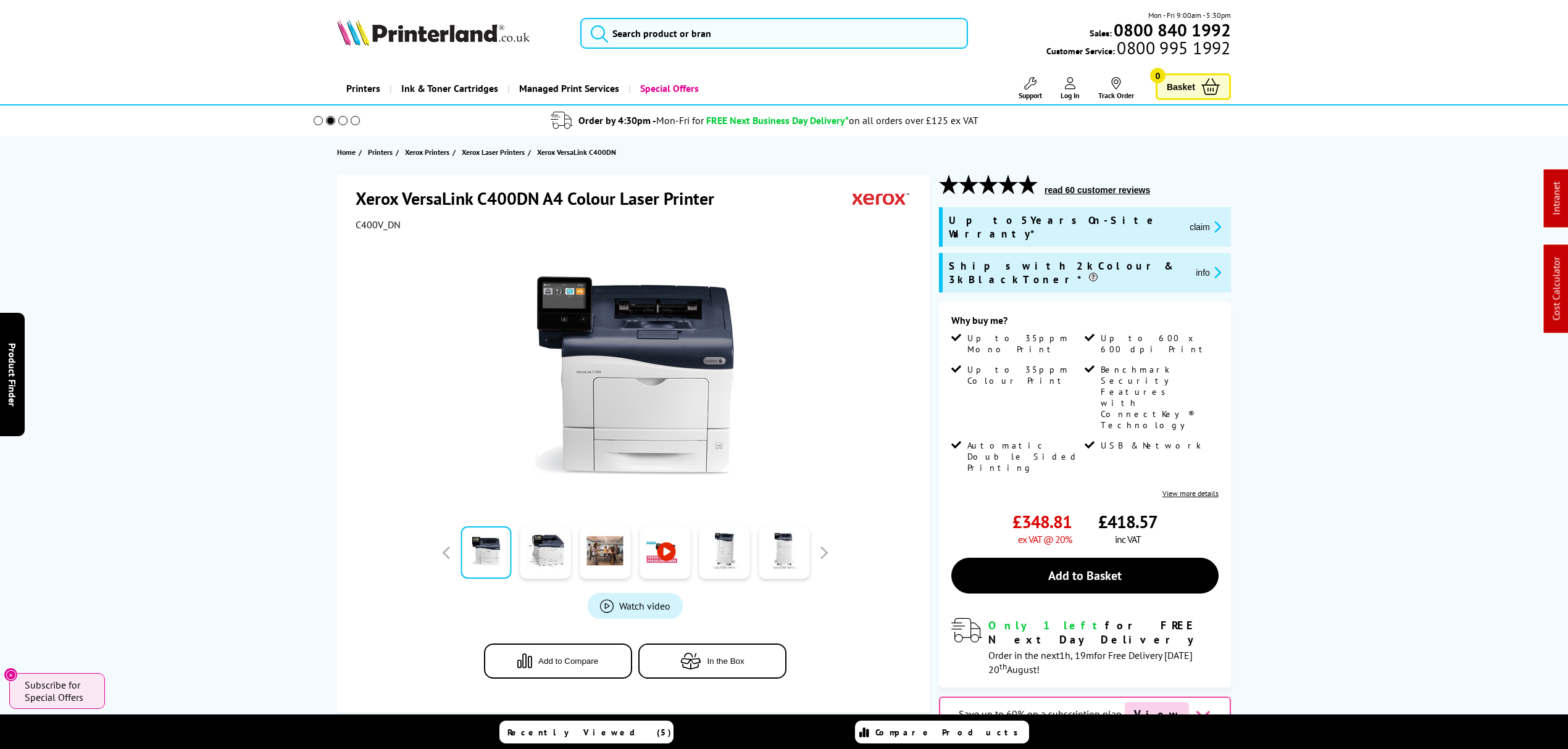
drag, startPoint x: 738, startPoint y: 496, endPoint x: 861, endPoint y: -30, distance: 540.2
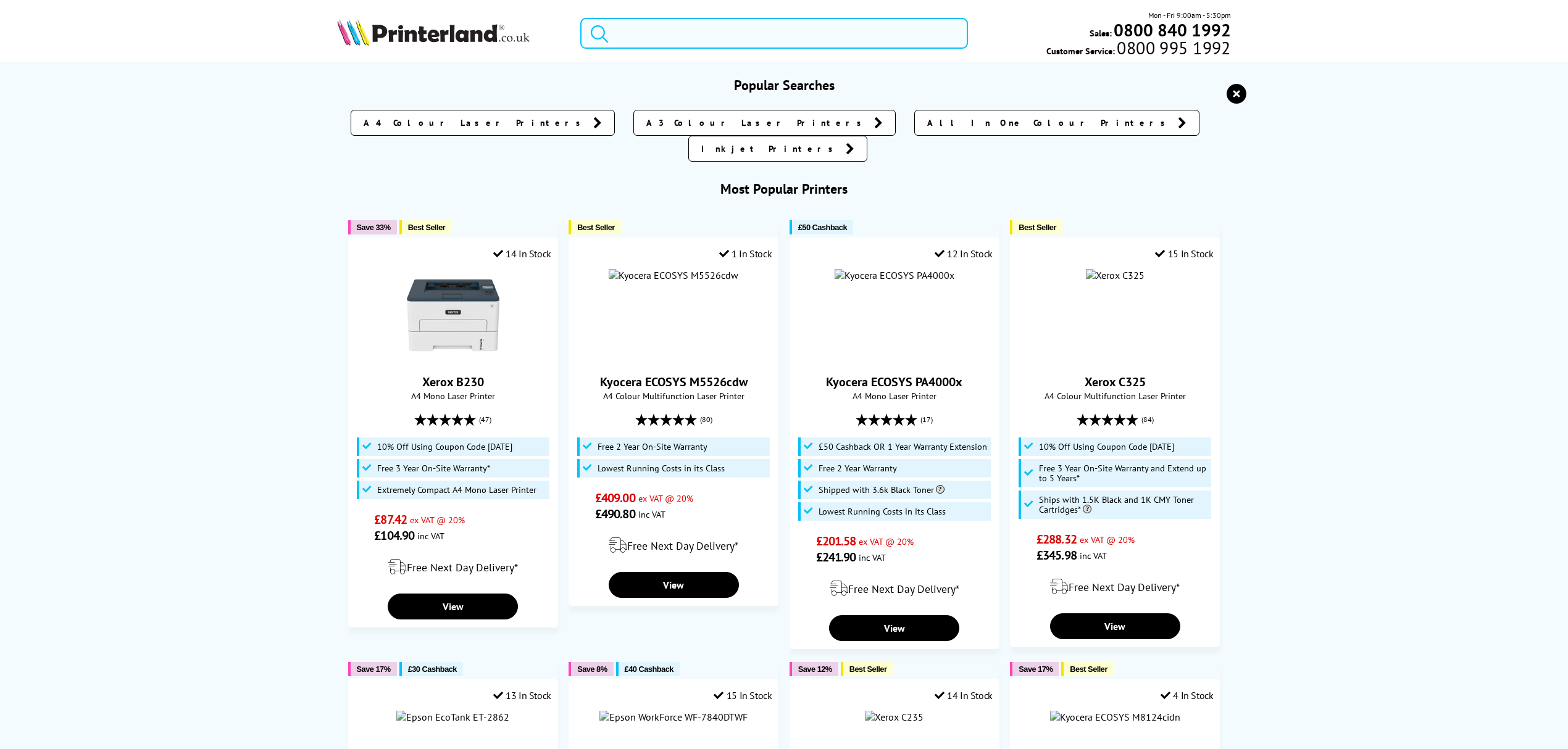
click at [837, 40] on input "search" at bounding box center [774, 33] width 388 height 31
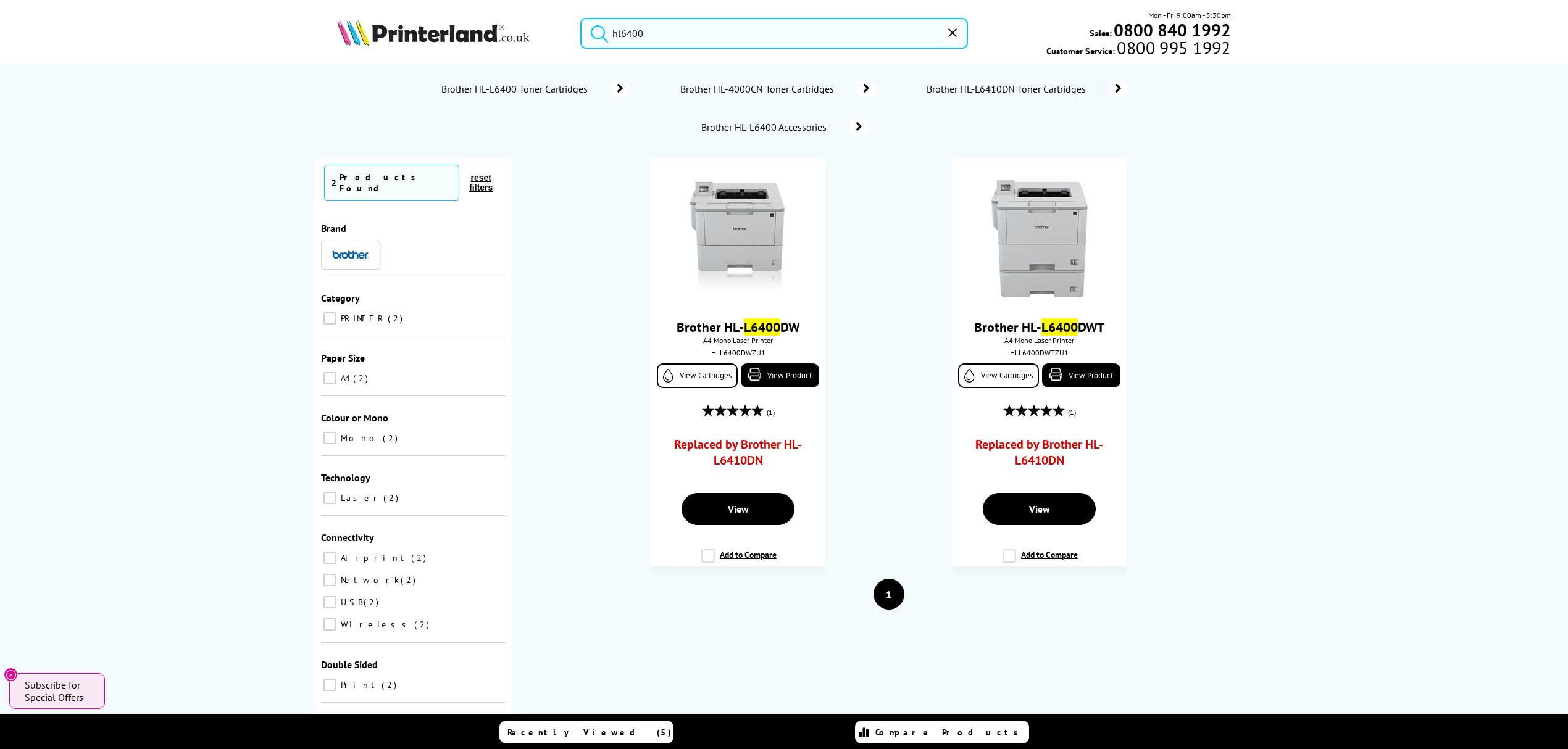
drag, startPoint x: 666, startPoint y: 30, endPoint x: 527, endPoint y: 36, distance: 139.1
click at [527, 36] on div "hl6400 Mon - Fri 9:00am - 5:30pm Sales: 0800 840 1992 Customer Service: 0800 99…" at bounding box center [784, 36] width 988 height 54
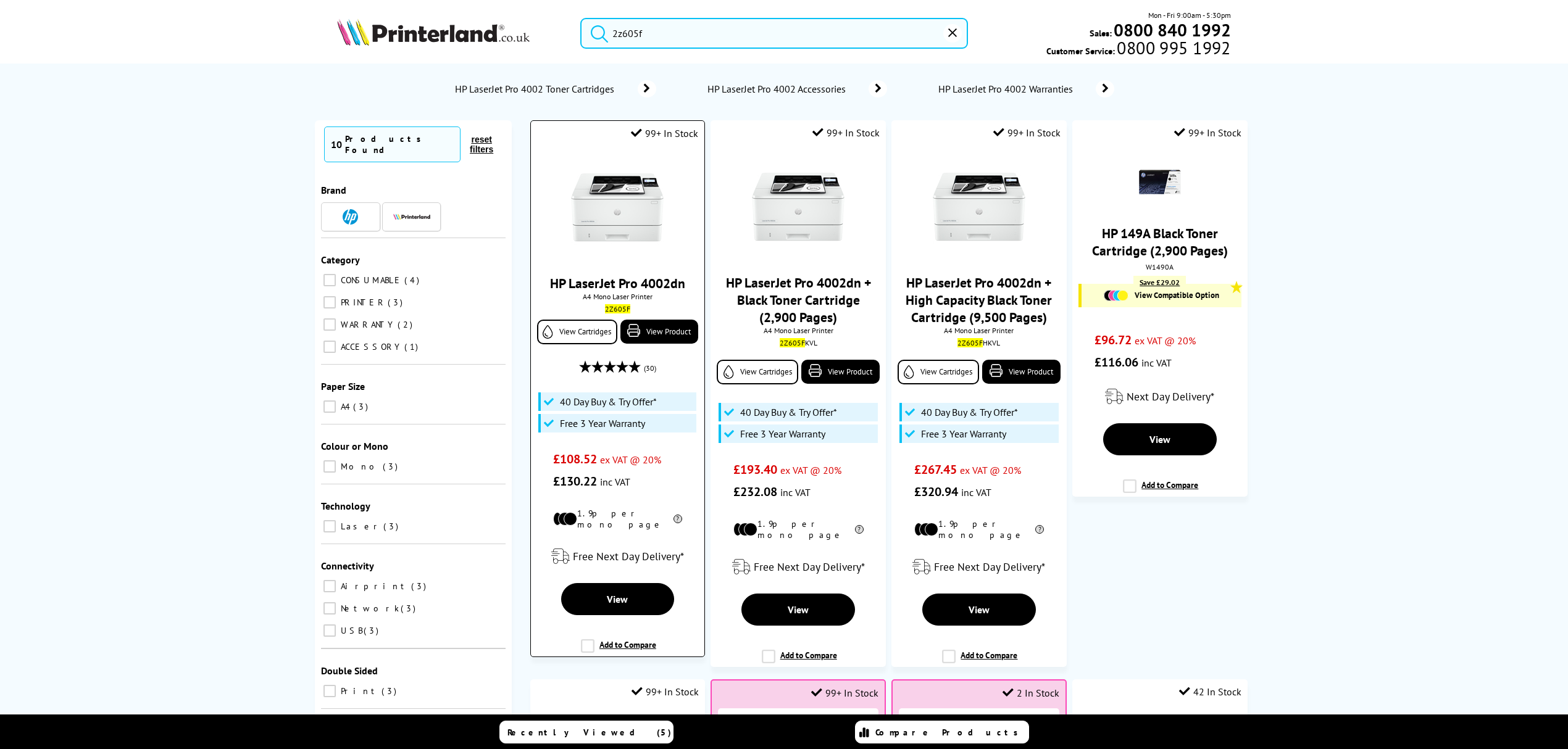
type input "2z605f"
click at [620, 213] on img at bounding box center [617, 207] width 92 height 92
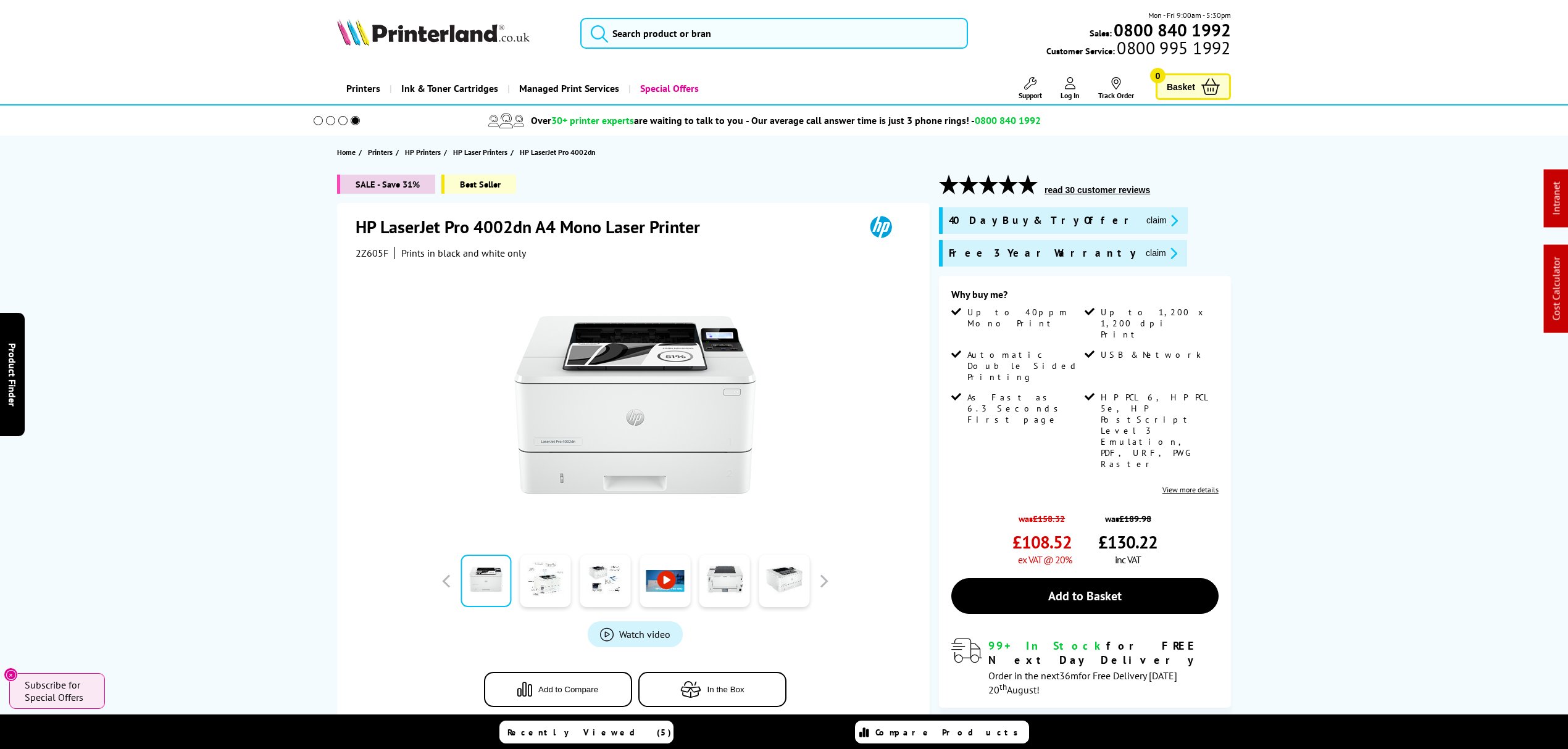
click at [370, 249] on span "2Z605F" at bounding box center [372, 253] width 32 height 13
copy span "2Z605F"
click at [685, 26] on input "search" at bounding box center [774, 33] width 388 height 31
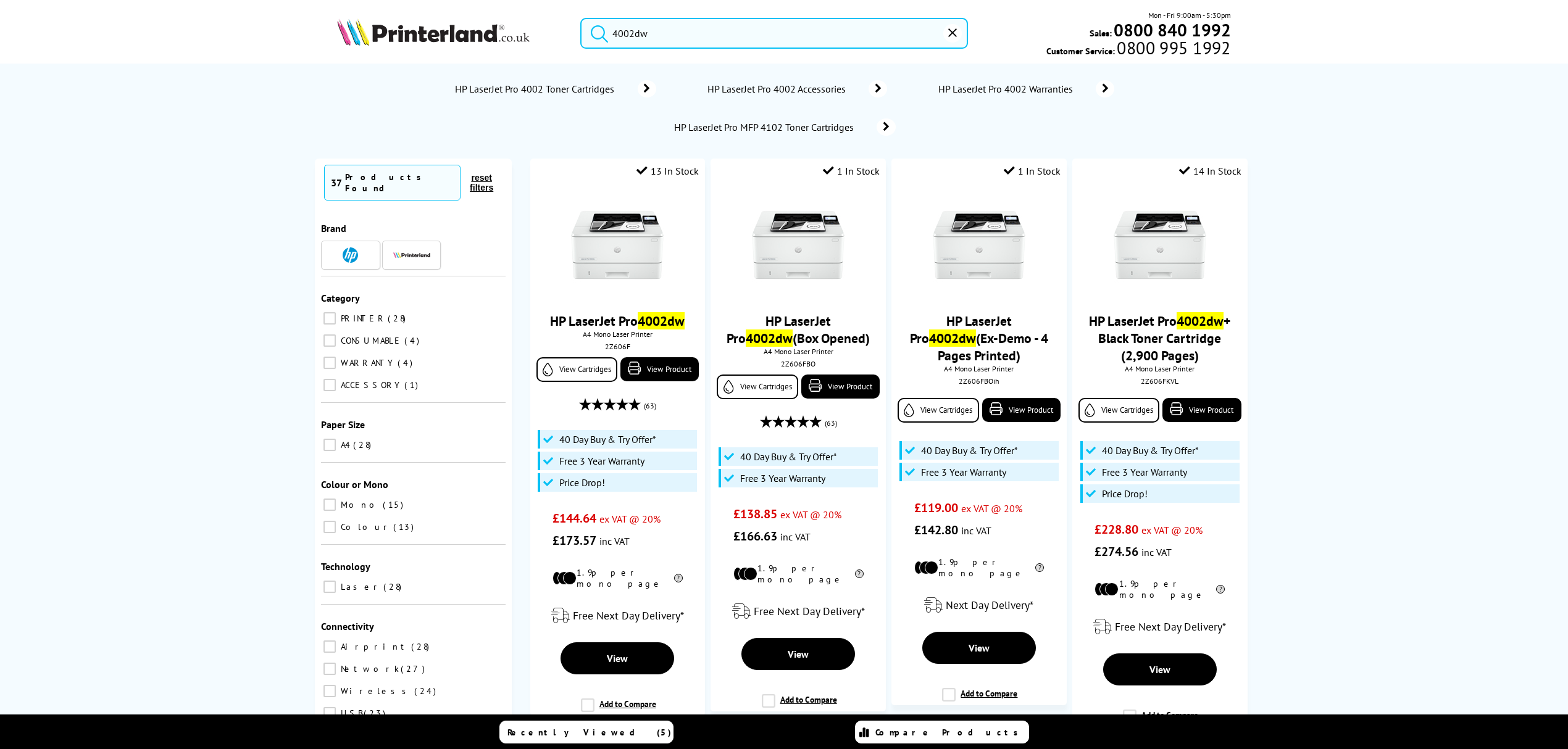
type input "4002dw"
click at [952, 35] on icon "reset" at bounding box center [953, 32] width 8 height 8
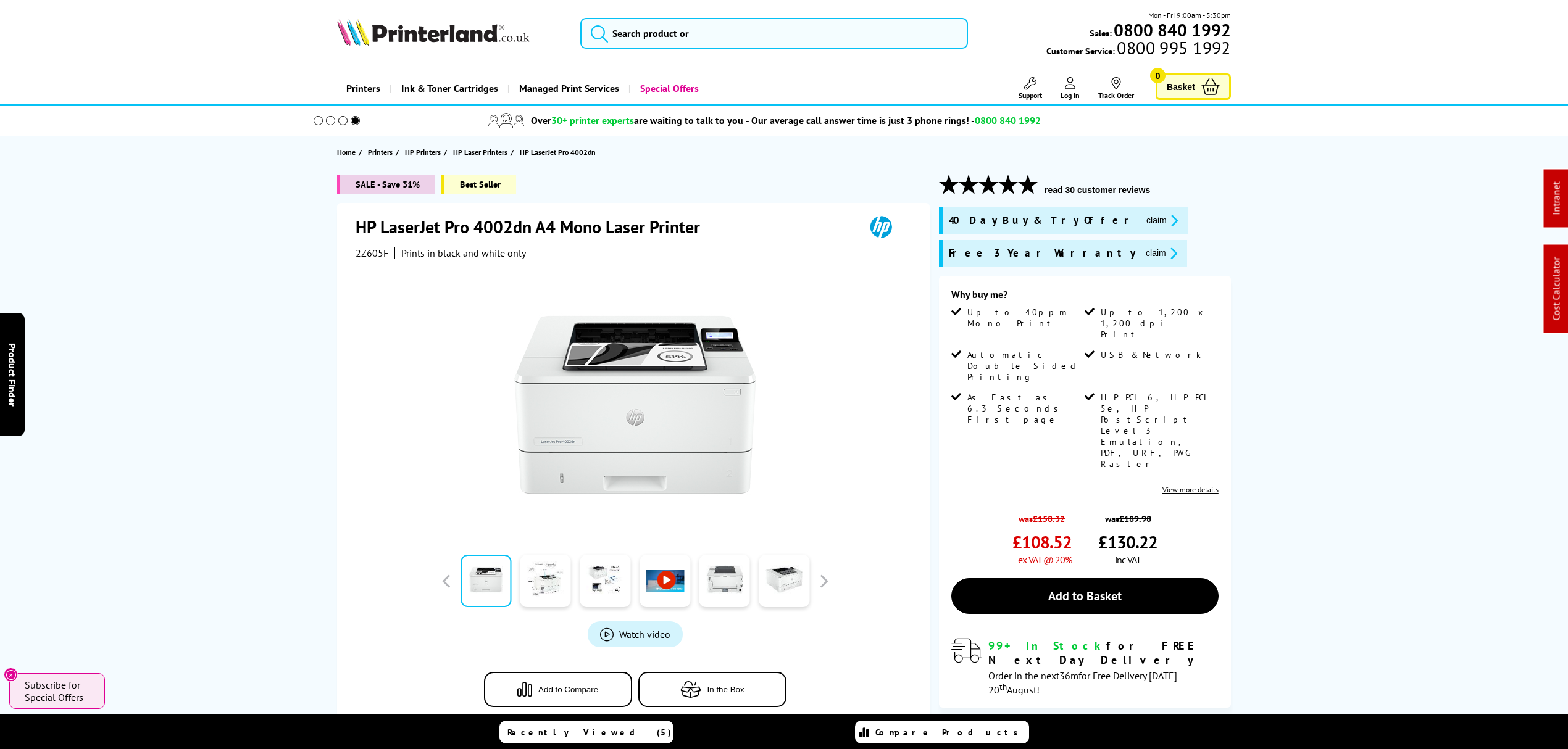
click at [389, 247] on div "2Z605F Prints in black and white only" at bounding box center [635, 253] width 558 height 13
click at [376, 247] on span "2Z605F" at bounding box center [372, 253] width 32 height 13
copy span "2Z605F"
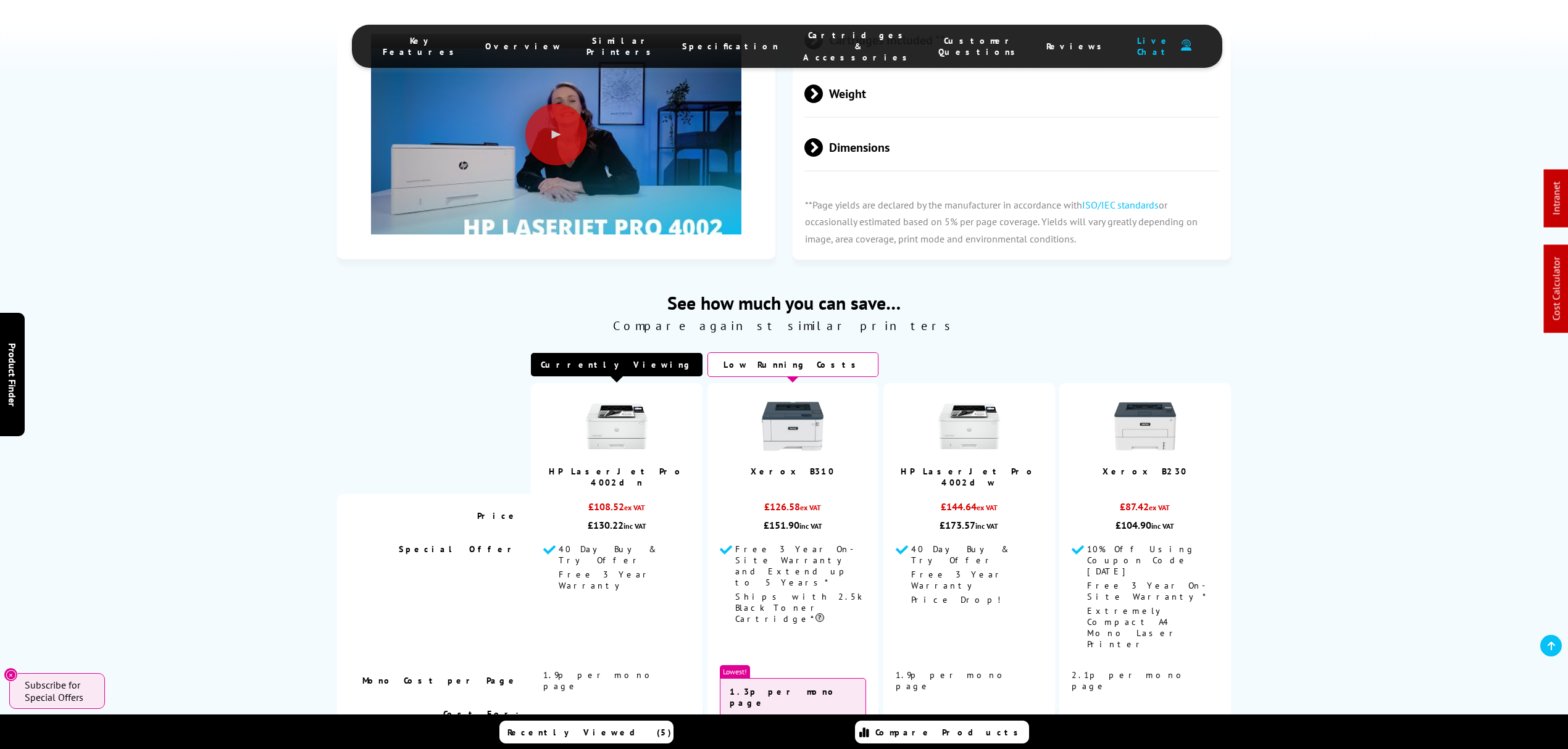
scroll to position [3372, 0]
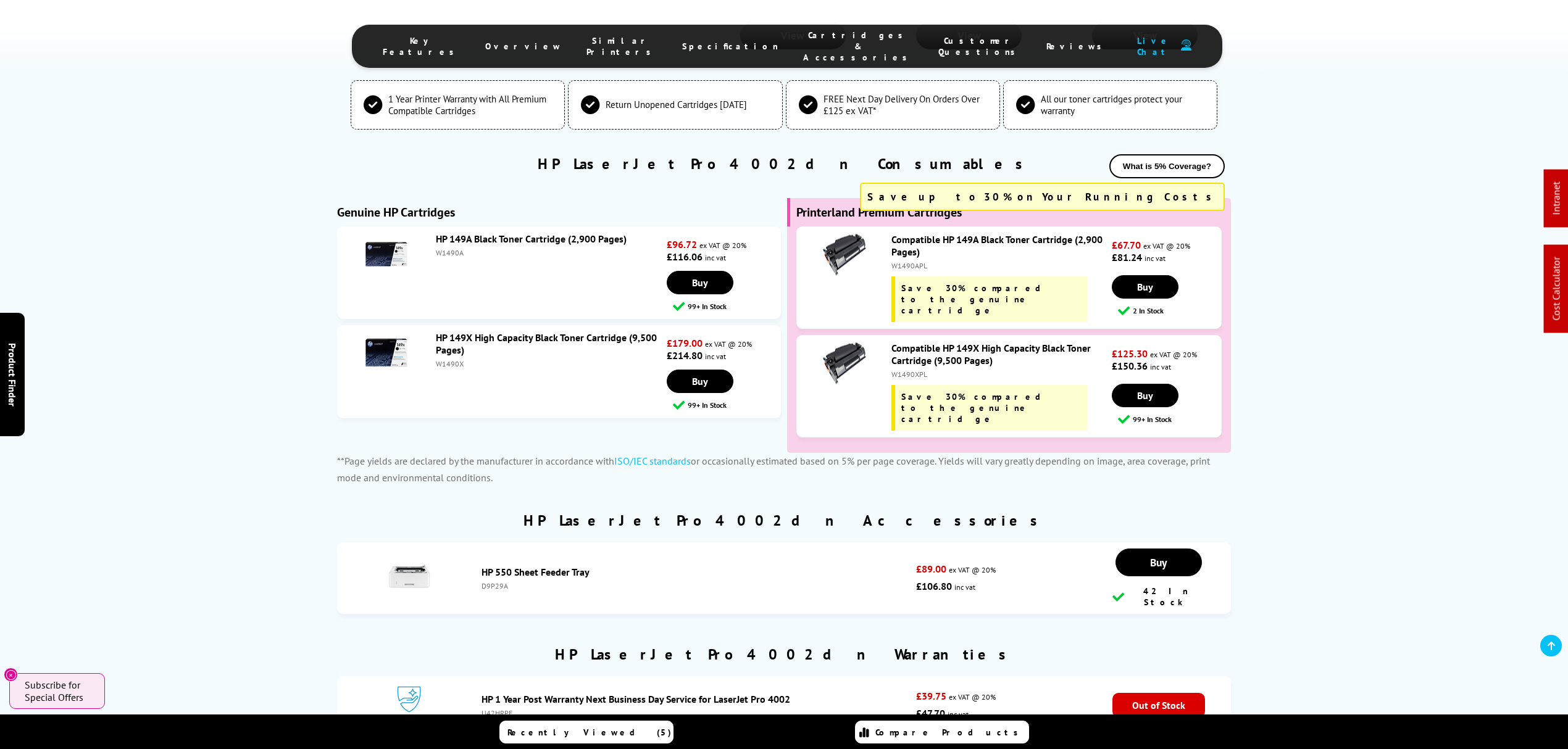
click at [450, 248] on div "W1490A" at bounding box center [549, 252] width 228 height 9
copy div "W1490A"
click at [453, 359] on div "W1490X" at bounding box center [549, 364] width 228 height 9
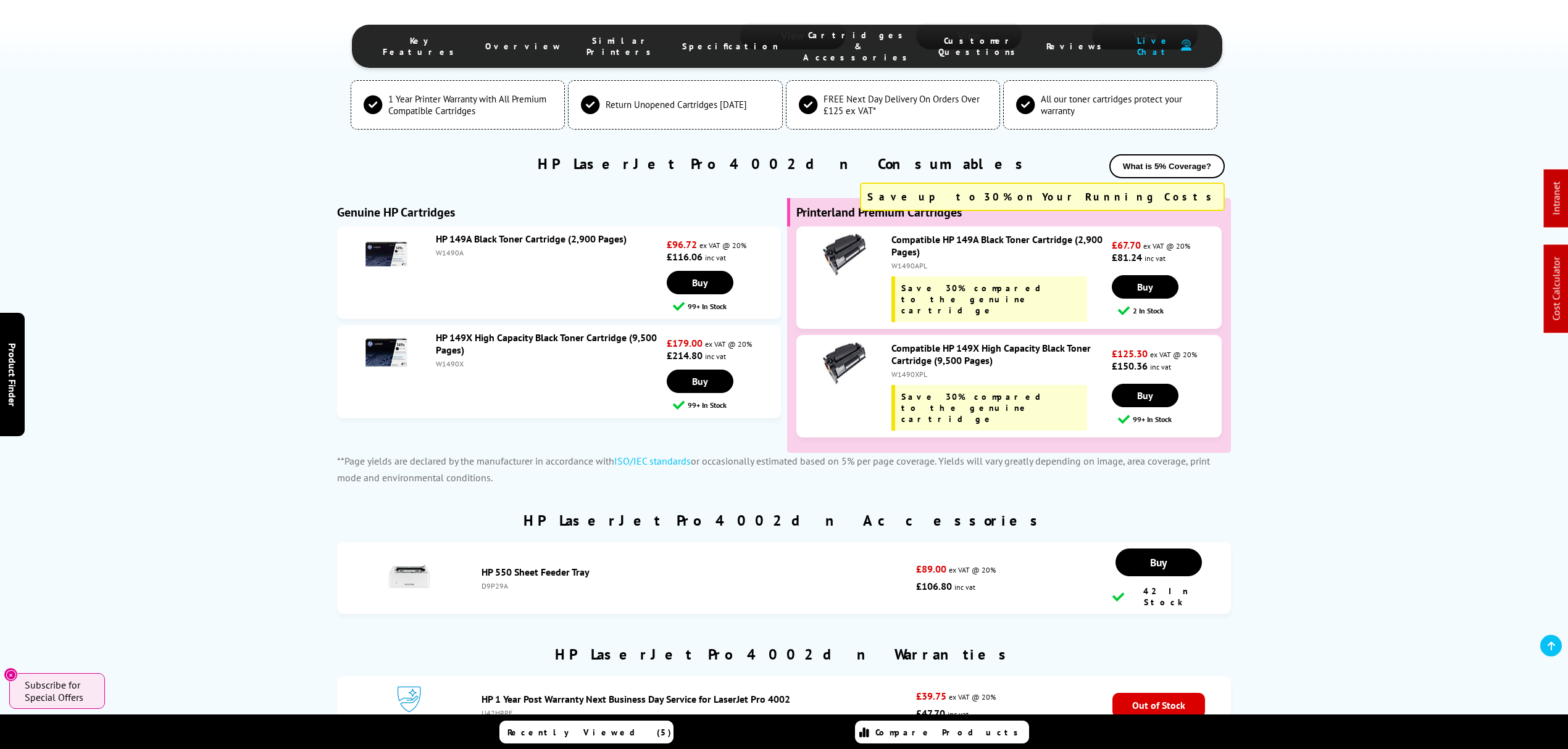
scroll to position [0, 0]
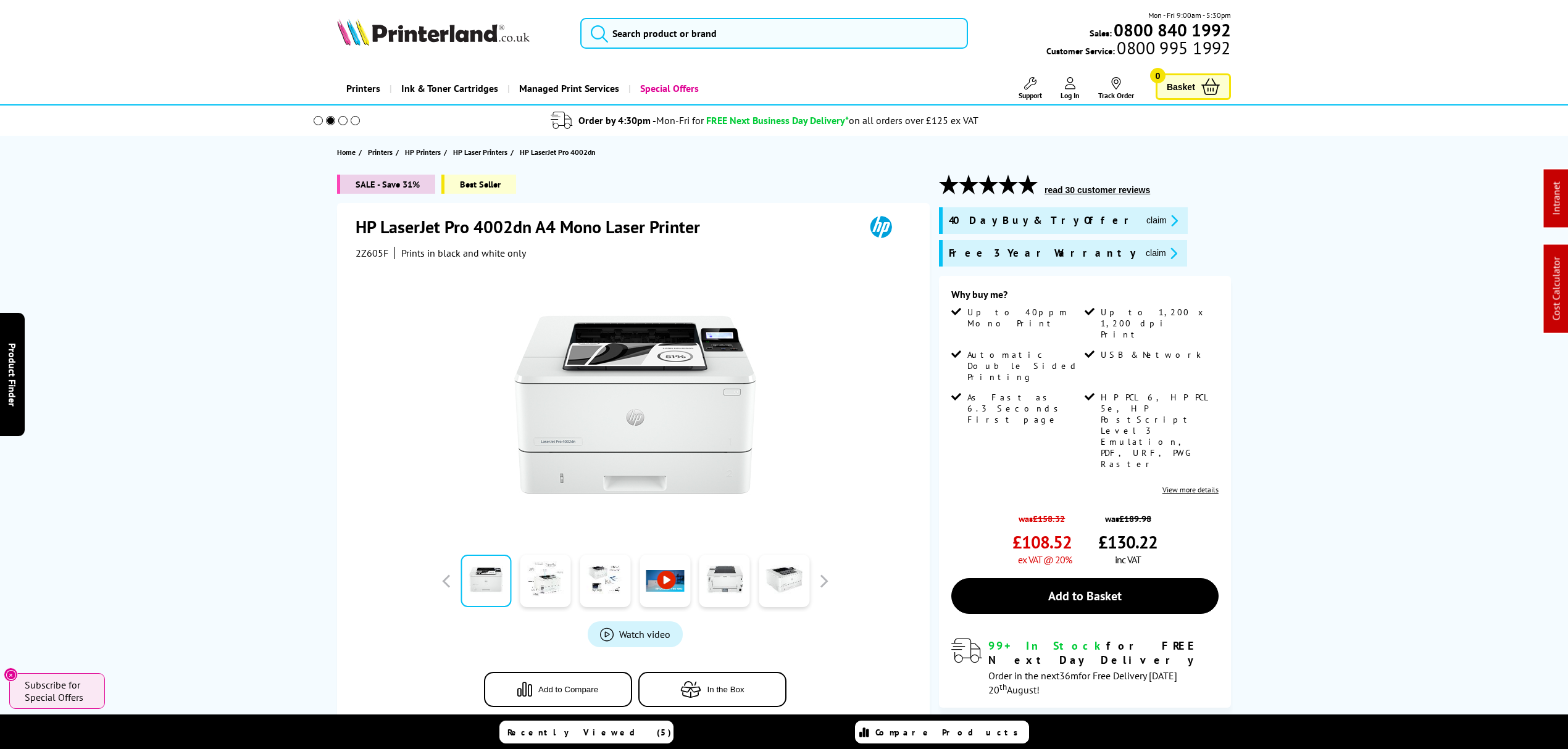
drag, startPoint x: 1113, startPoint y: 559, endPoint x: 1024, endPoint y: 178, distance: 391.3
click at [1142, 246] on button "claim" at bounding box center [1161, 253] width 39 height 14
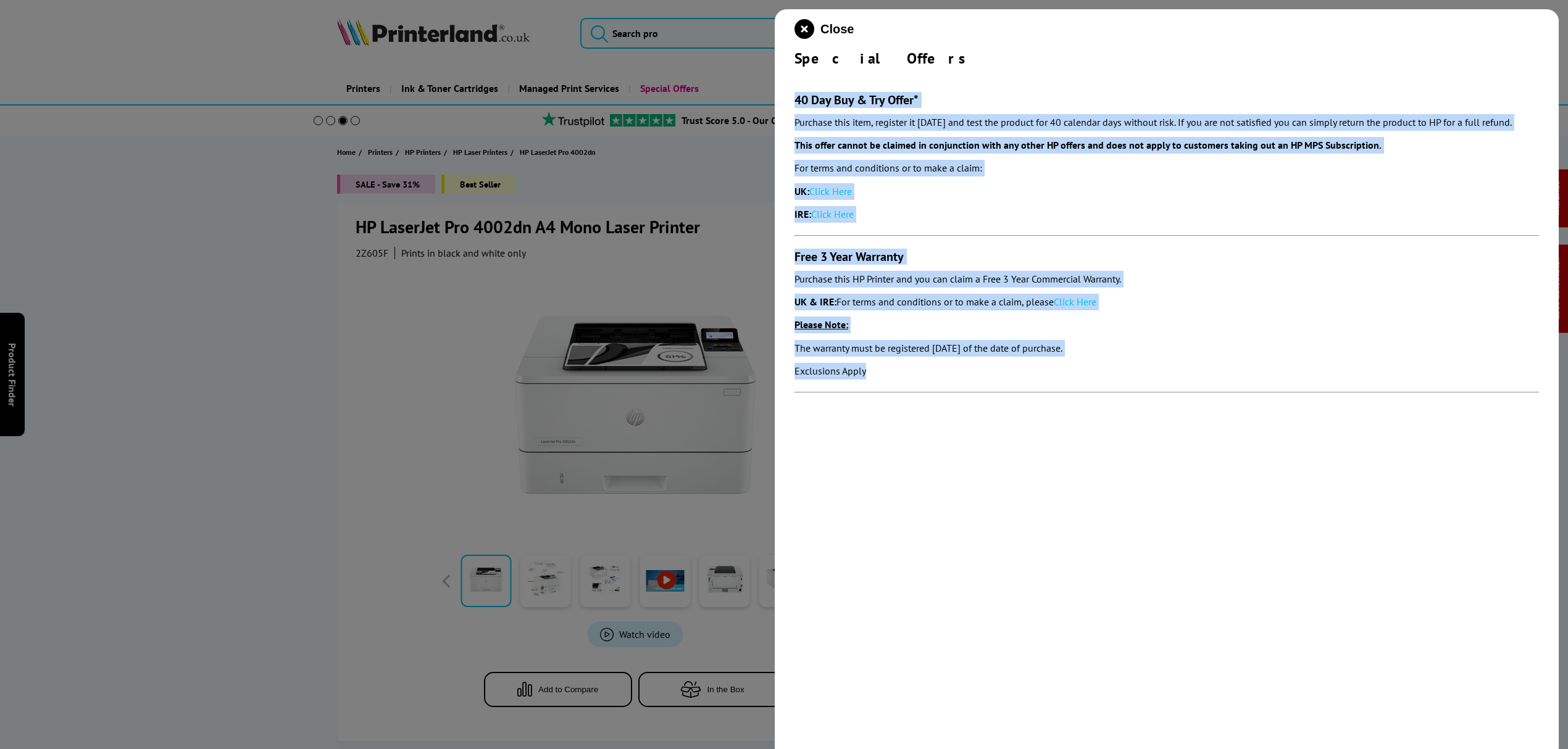
drag, startPoint x: 924, startPoint y: 398, endPoint x: 776, endPoint y: 101, distance: 331.8
click at [776, 101] on div "Close Special Offers 40 Day Buy & Try Offer* Purchase this item, register it wi…" at bounding box center [1167, 383] width 784 height 749
copy section "40 Day Buy & Try Offer* Purchase this item, register it within 30 days and test…"
click at [801, 30] on icon "close modal" at bounding box center [804, 29] width 20 height 20
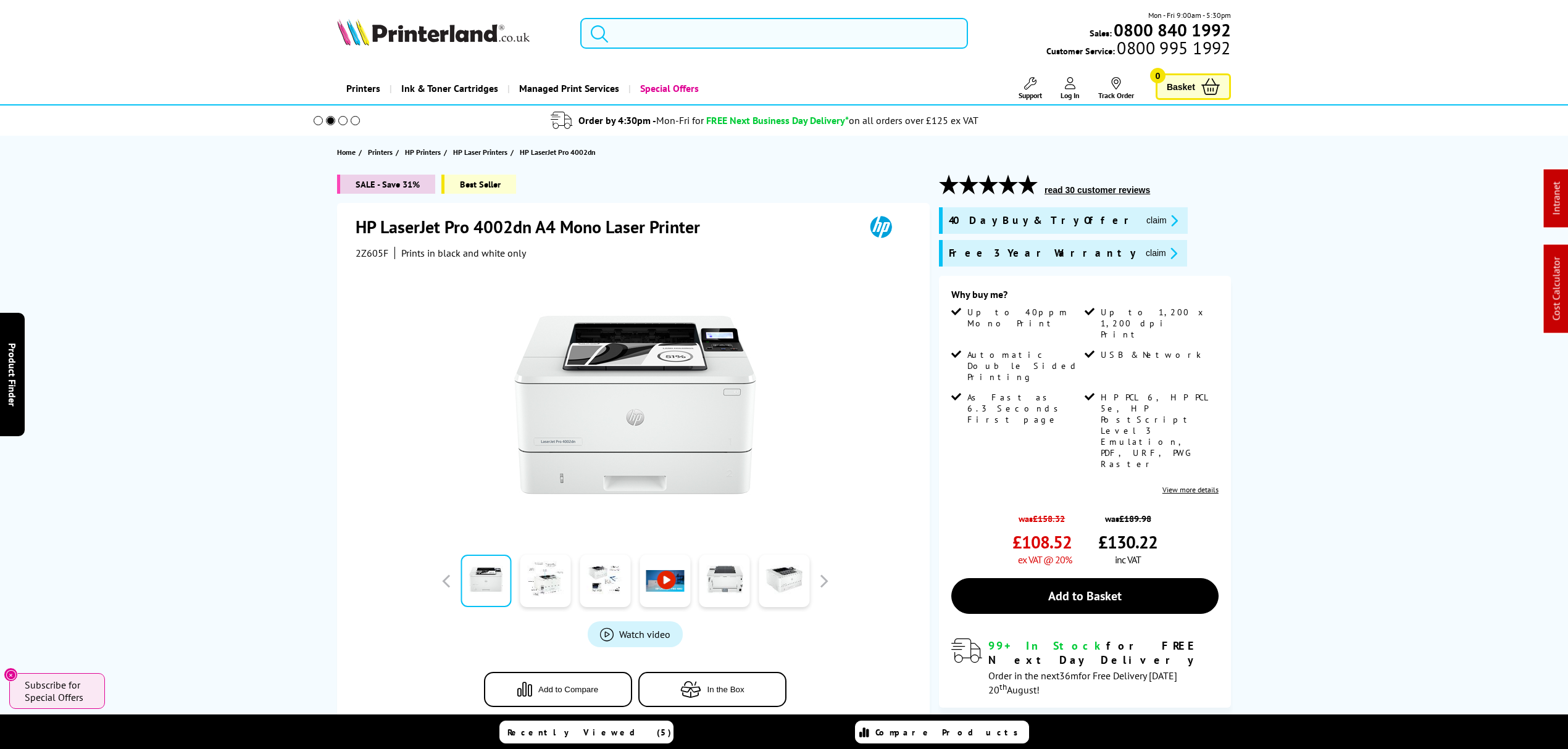
click at [656, 31] on input "search" at bounding box center [774, 33] width 388 height 31
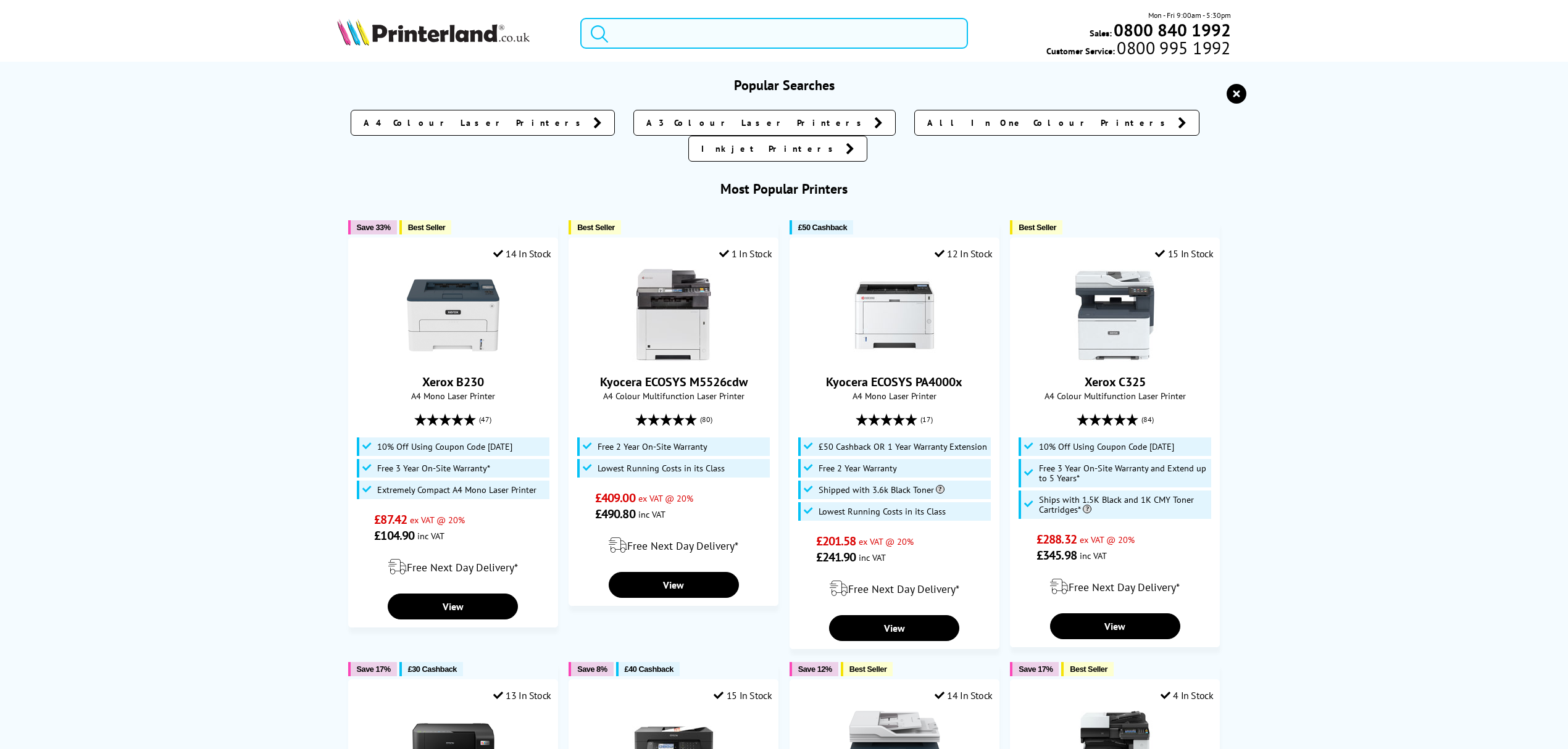
paste input "CF400A"
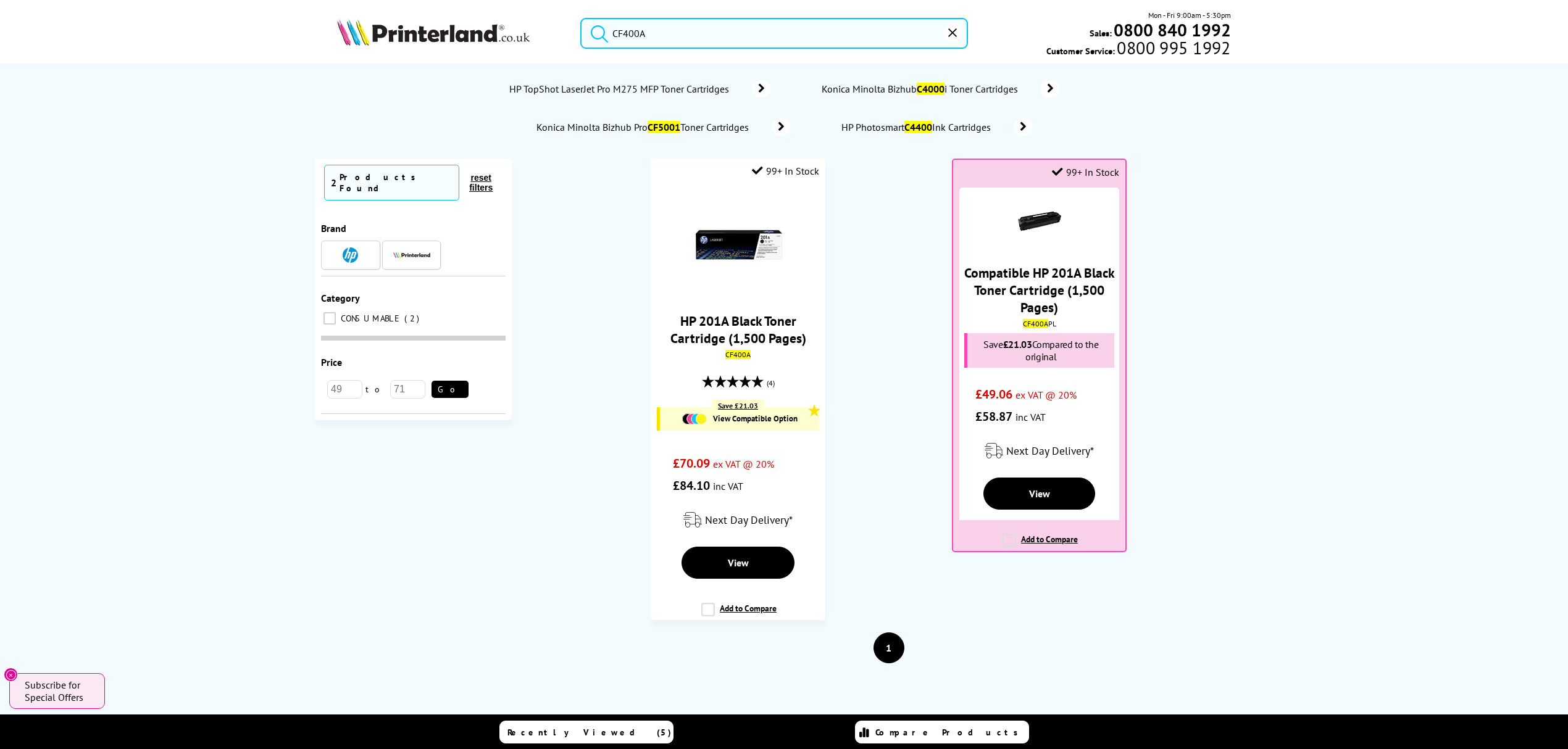
drag, startPoint x: 697, startPoint y: 27, endPoint x: 489, endPoint y: 47, distance: 209.0
click at [489, 47] on div "CF400A Mon - Fri 9:00am - 5:30pm Sales: 0800 840 1992 Customer Service: 0800 99…" at bounding box center [784, 36] width 988 height 54
paste input "officejet Pro 7740"
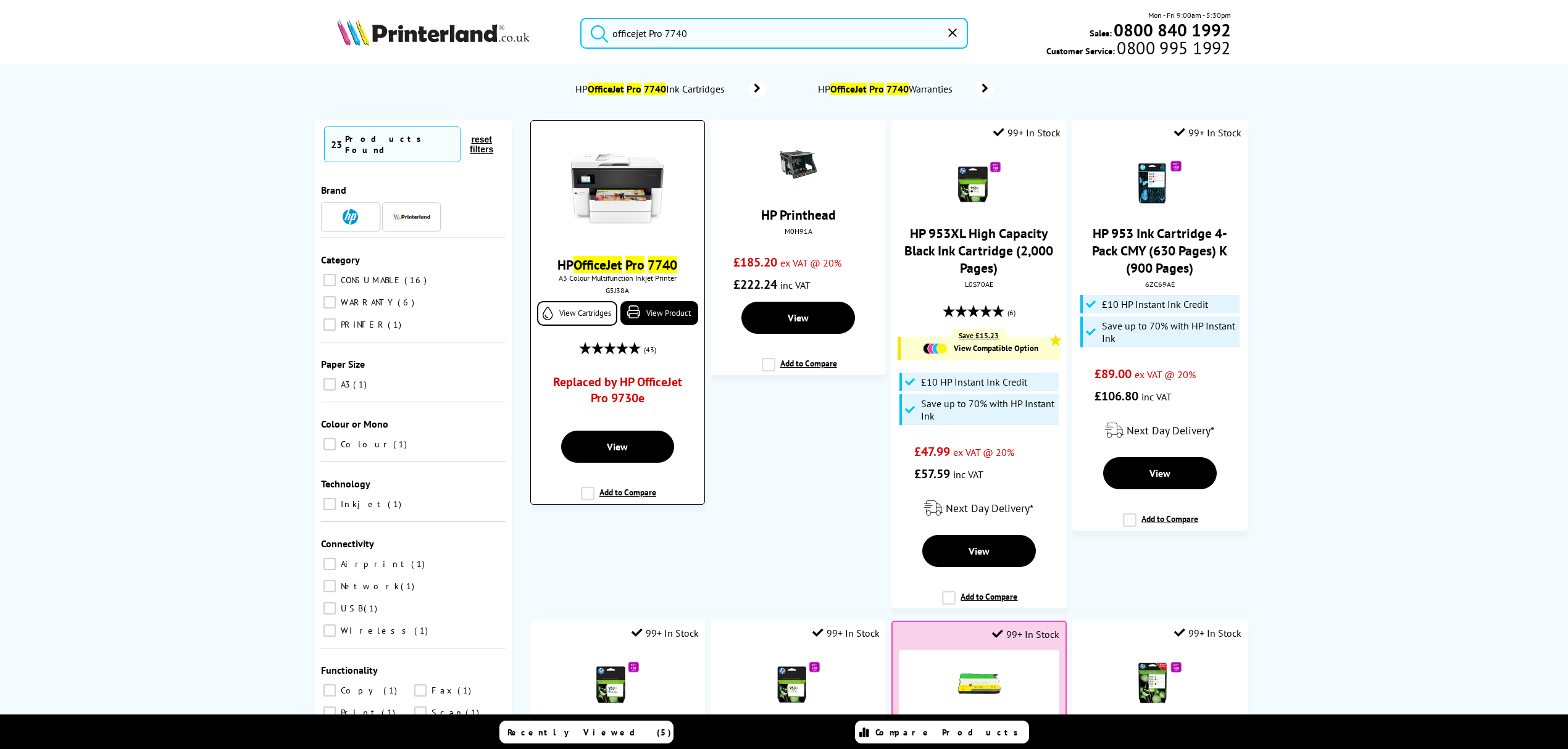
type input "officejet Pro 7740"
click at [632, 199] on img at bounding box center [617, 188] width 92 height 92
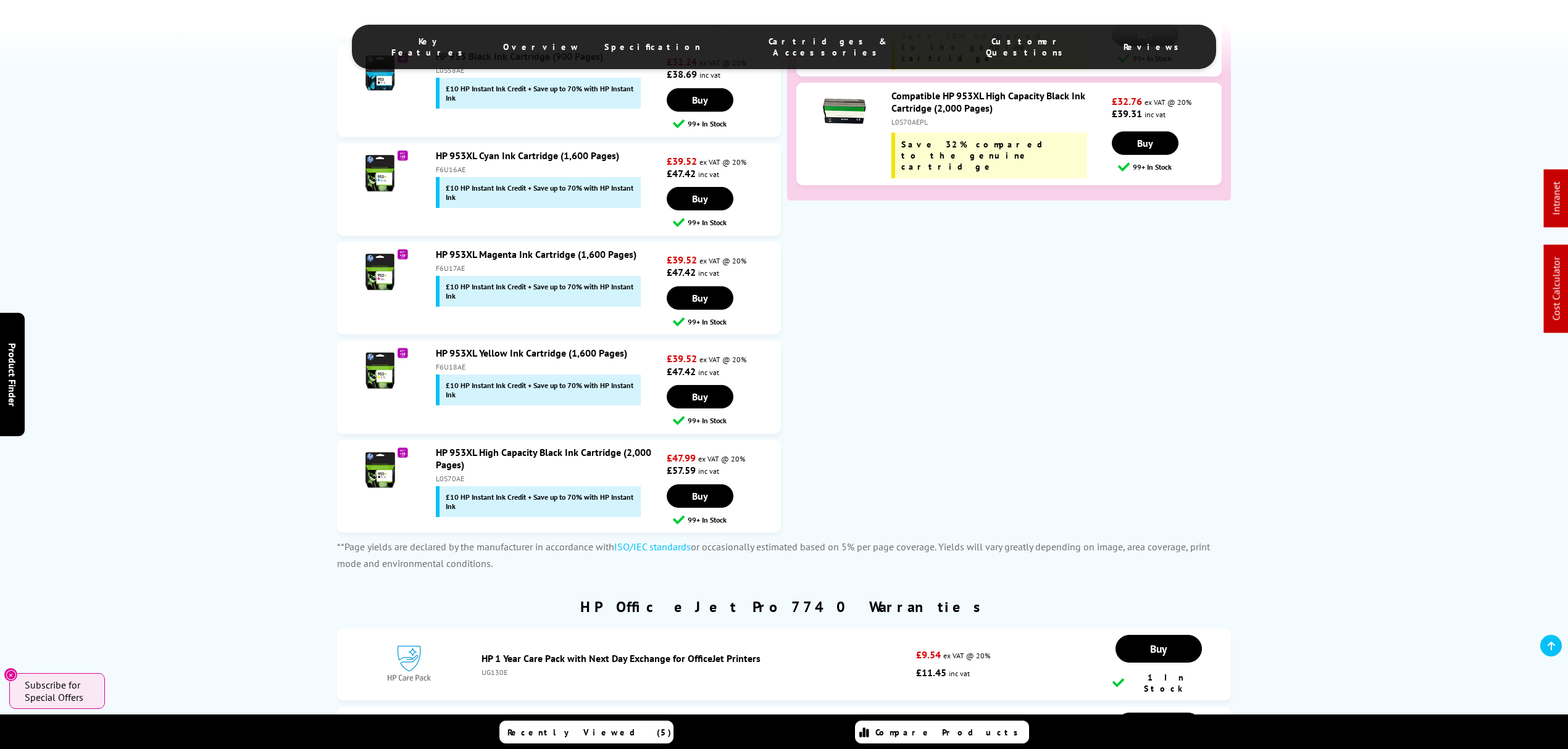
click at [450, 364] on div "F6U18AE" at bounding box center [549, 366] width 228 height 9
copy div "F6U18AE"
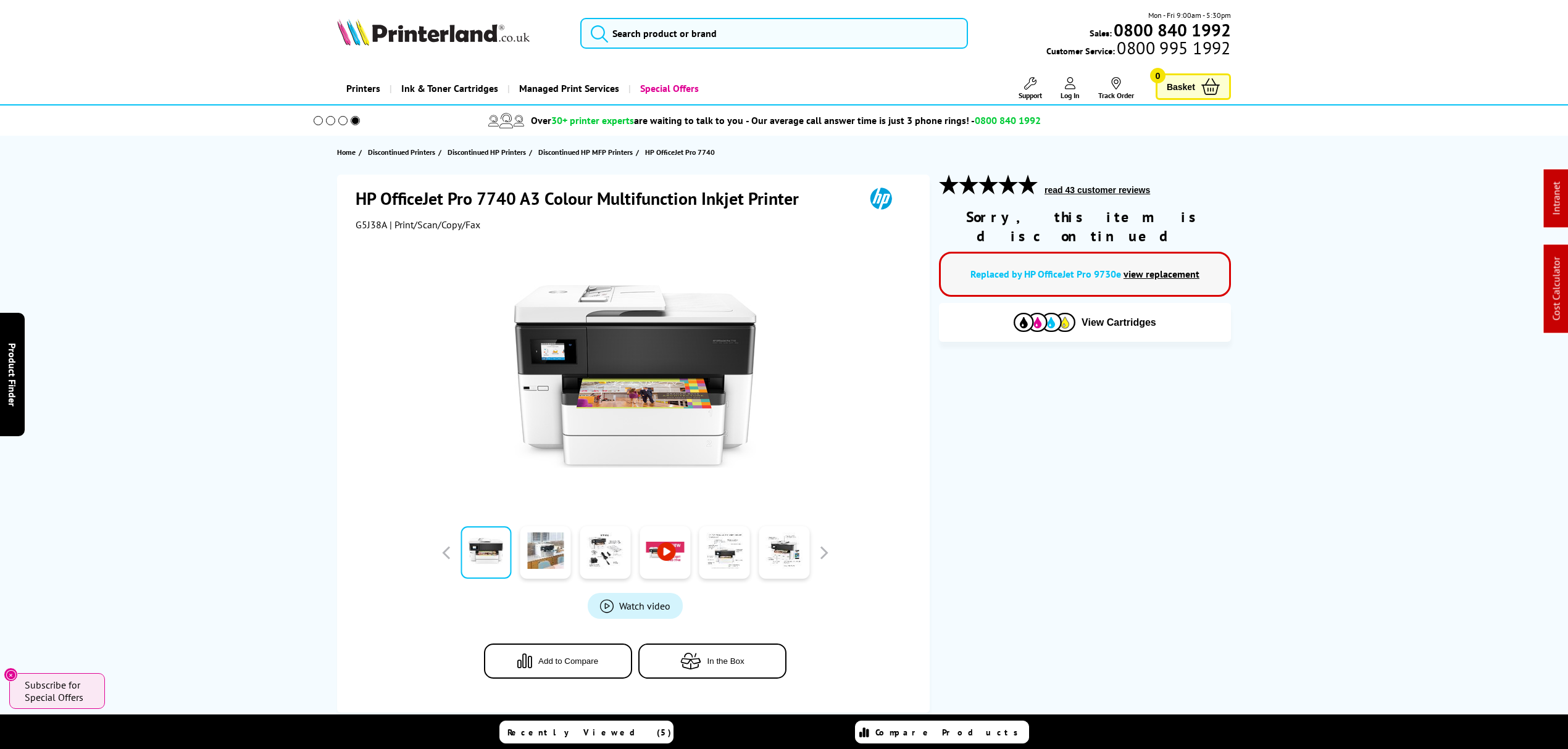
drag, startPoint x: 848, startPoint y: 405, endPoint x: 817, endPoint y: 75, distance: 331.5
click at [809, 23] on input "search" at bounding box center [774, 33] width 388 height 31
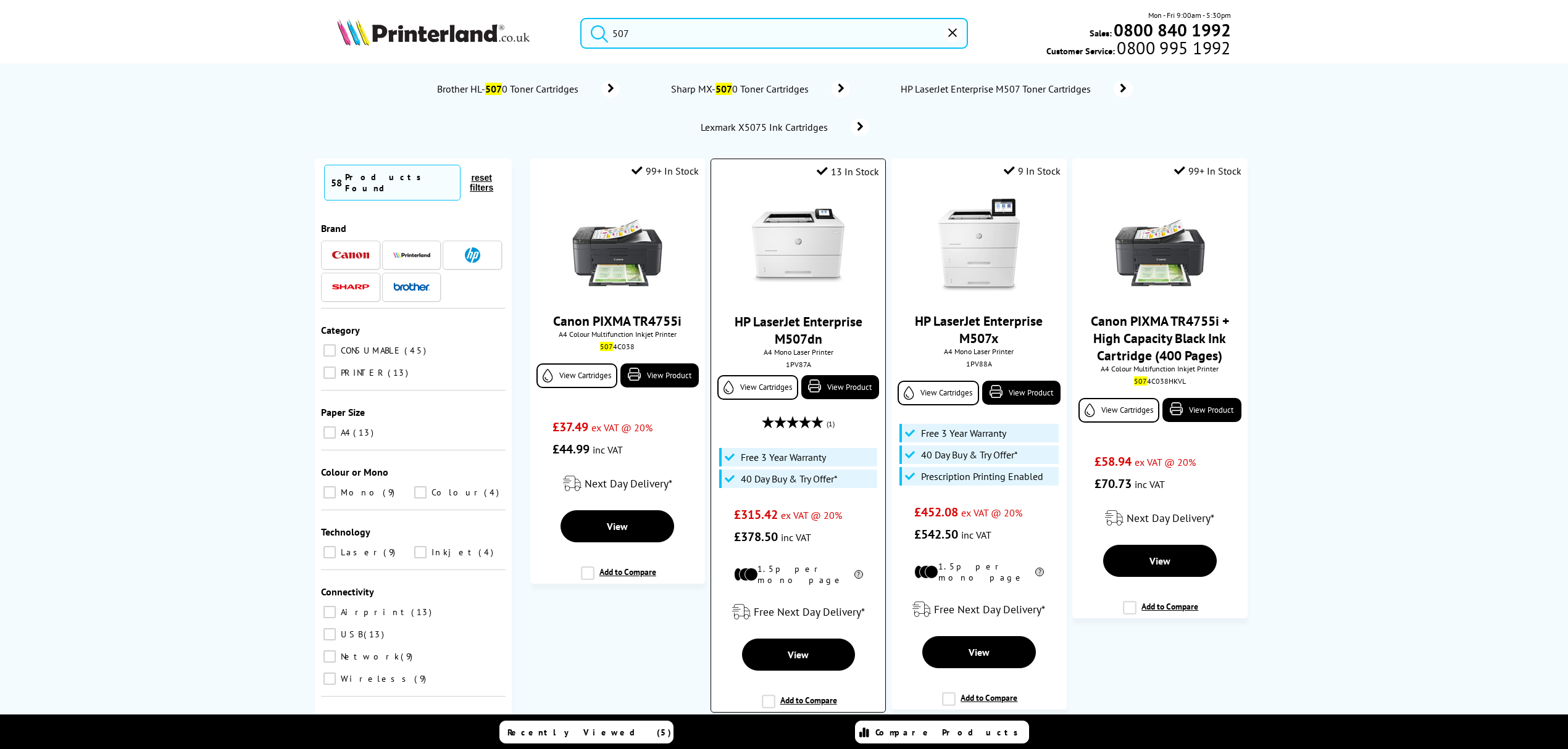
type input "507"
click at [831, 275] on img at bounding box center [797, 245] width 92 height 92
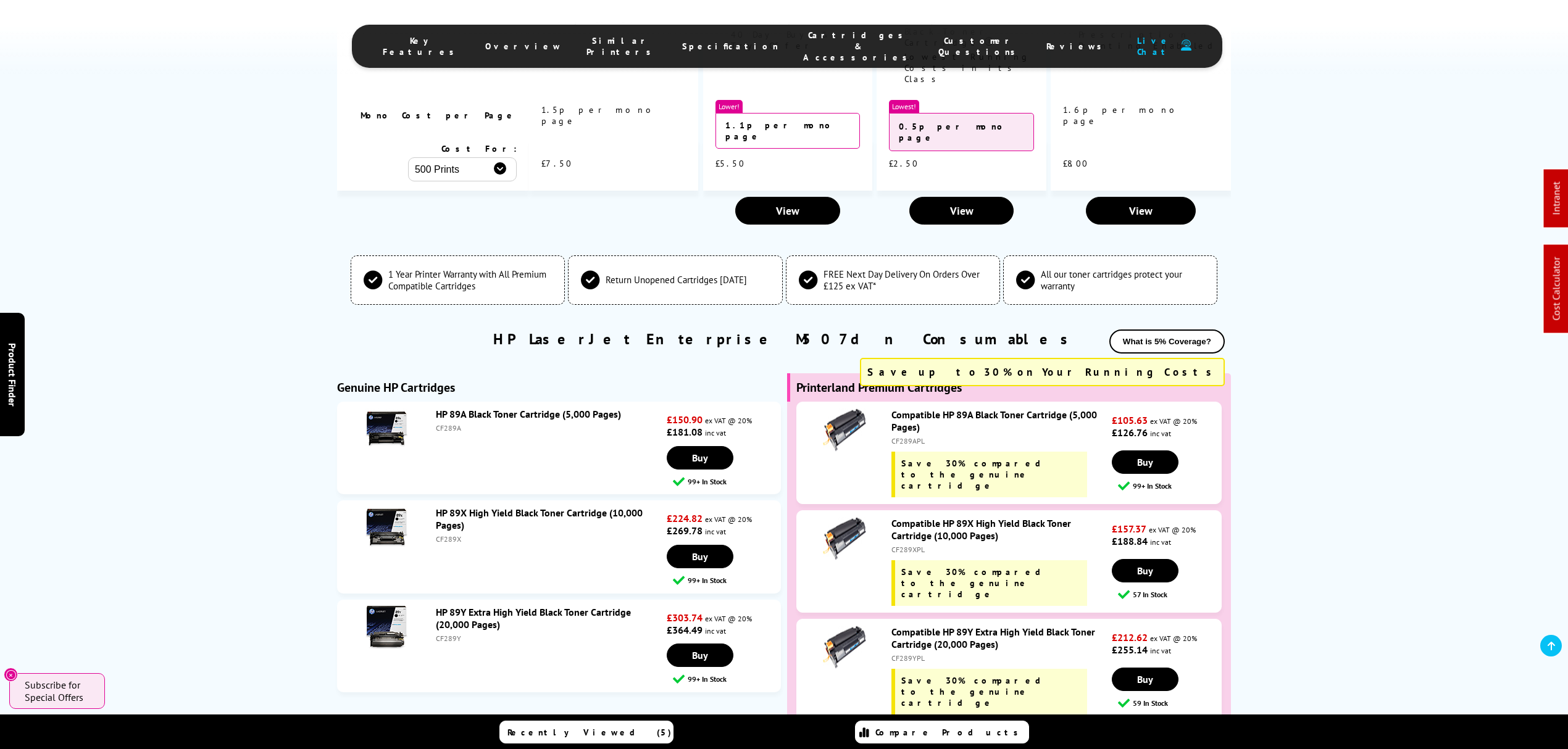
click at [914, 653] on div "CF289YPL" at bounding box center [1000, 657] width 217 height 9
copy div "CF289YPL"
click at [898, 653] on div "CF289YPL" at bounding box center [1000, 657] width 217 height 9
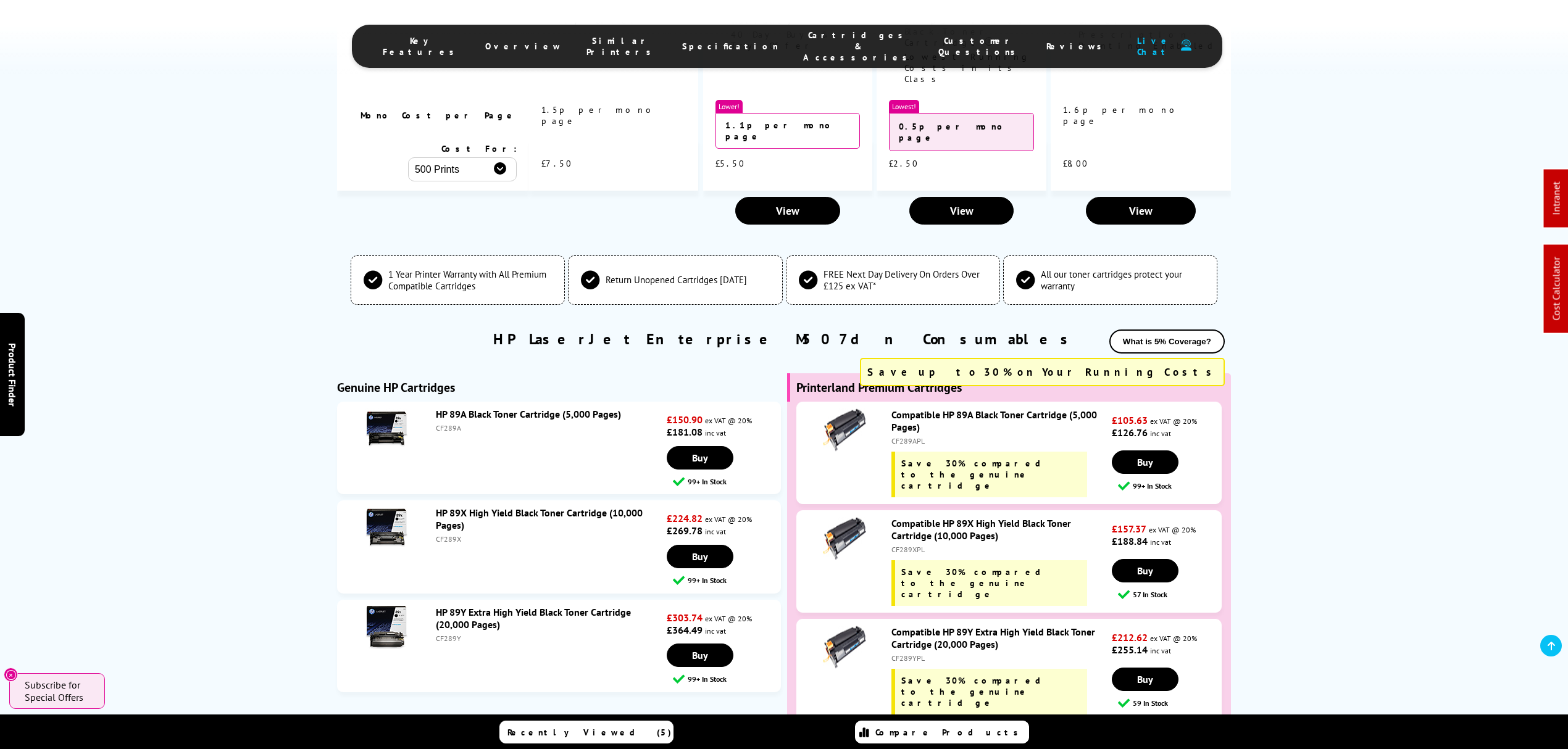
click at [961, 626] on link "Compatible HP 89Y Extra High Yield Black Toner Cartridge (20,000 Pages)" at bounding box center [993, 638] width 204 height 25
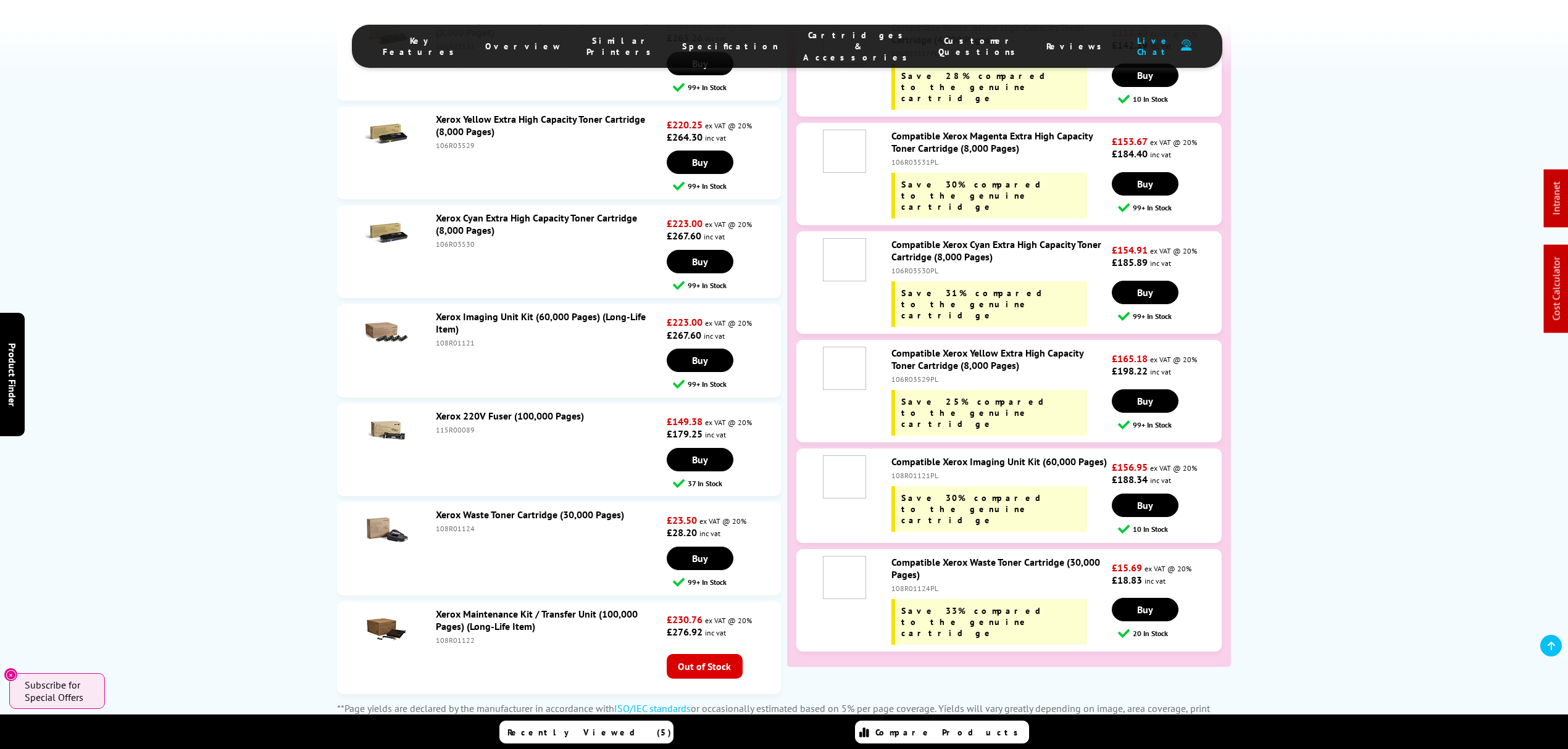
scroll to position [5479, 0]
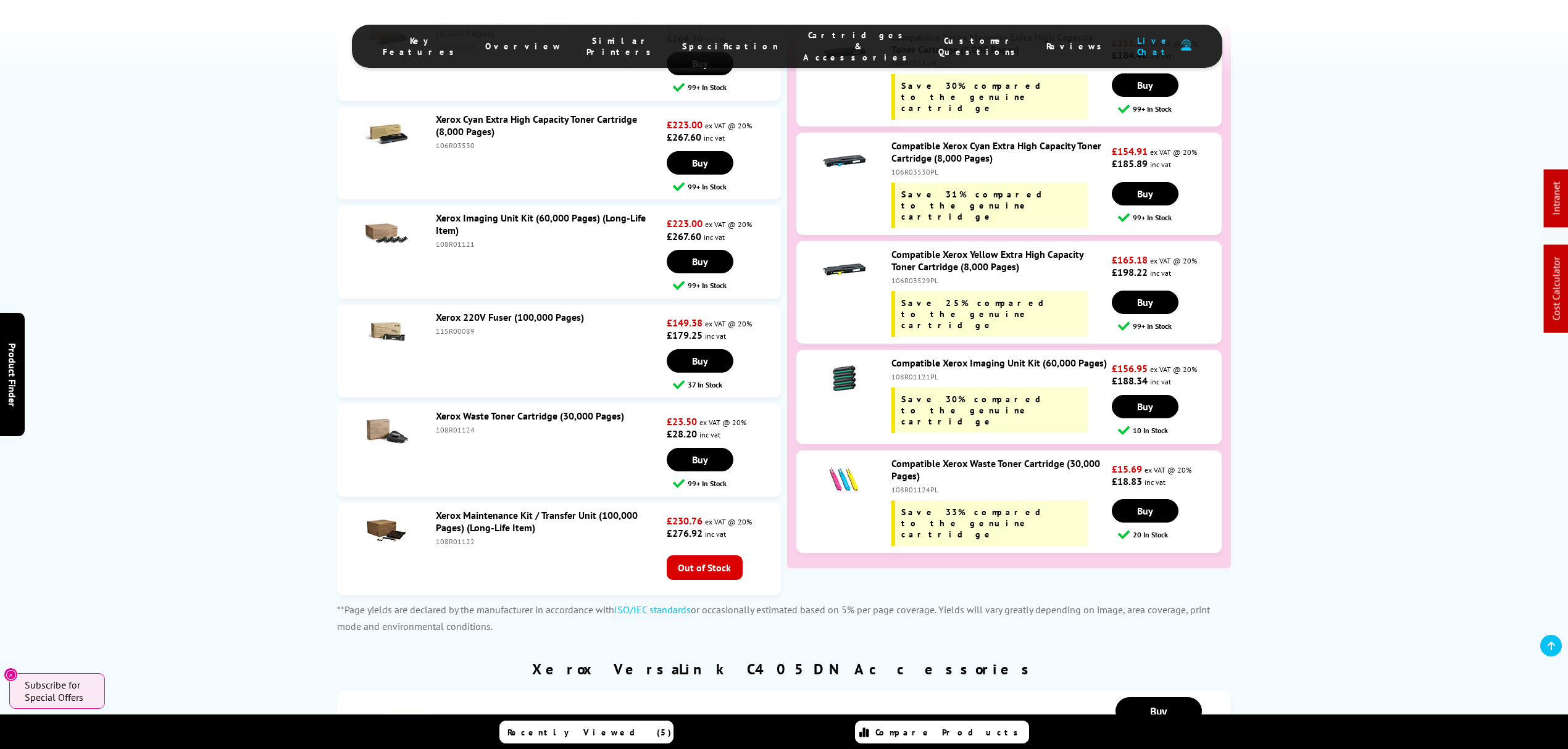
click at [386, 509] on img at bounding box center [386, 530] width 43 height 43
